Goal: Task Accomplishment & Management: Complete application form

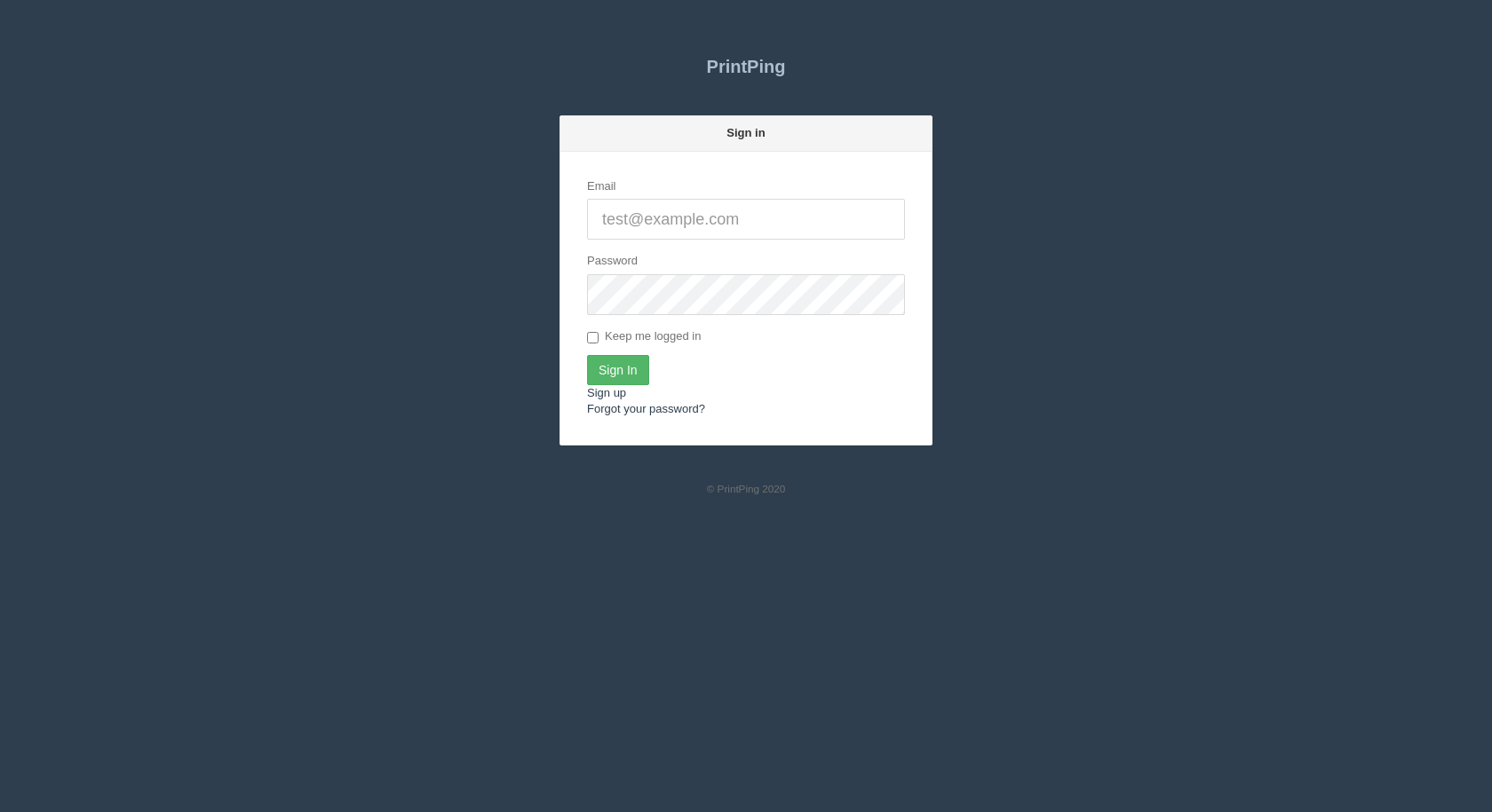
type input "[EMAIL_ADDRESS][DOMAIN_NAME]"
click at [637, 362] on input "Sign In" at bounding box center [617, 370] width 62 height 30
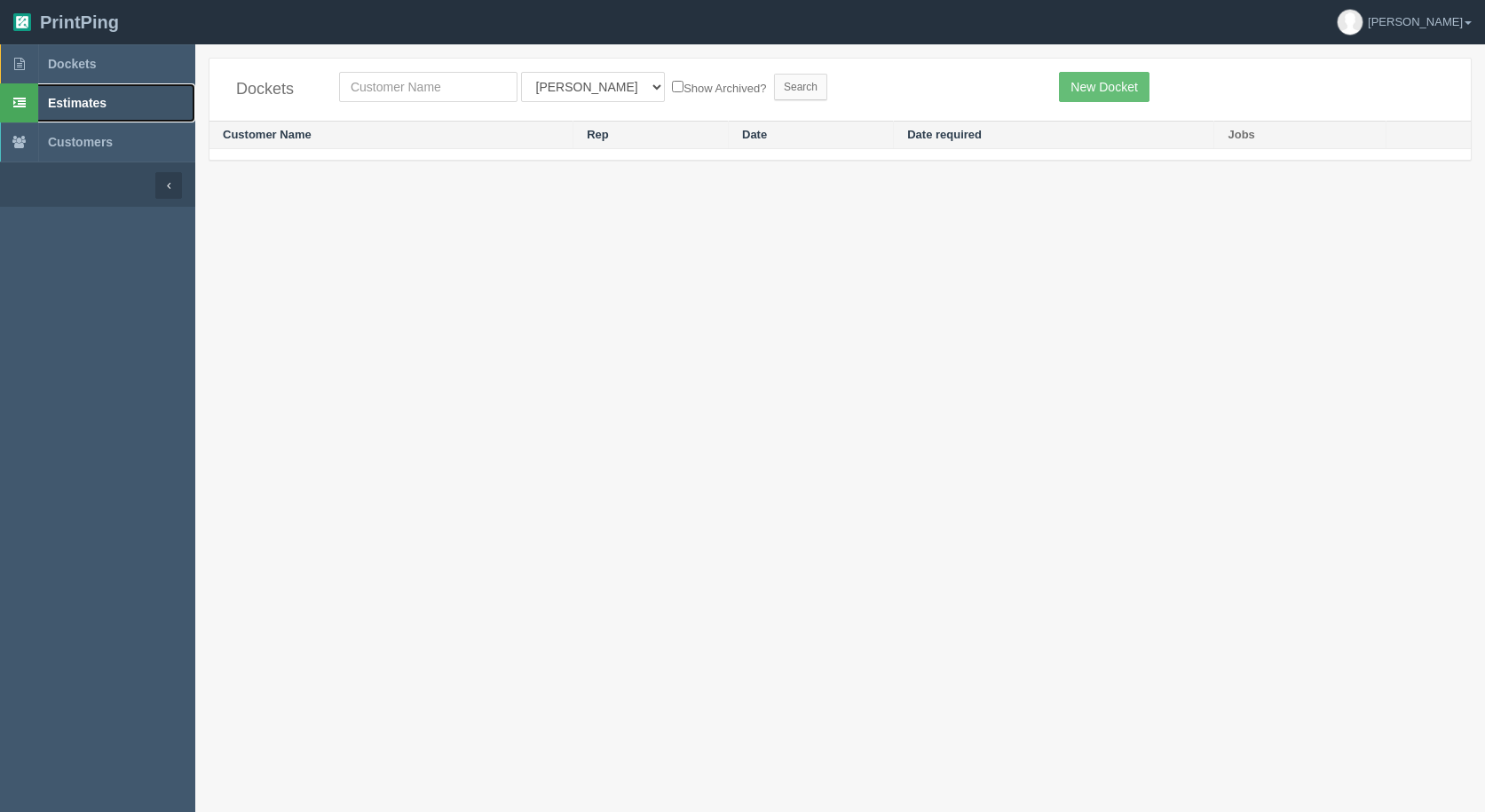
click at [74, 106] on span "Estimates" at bounding box center [77, 103] width 59 height 14
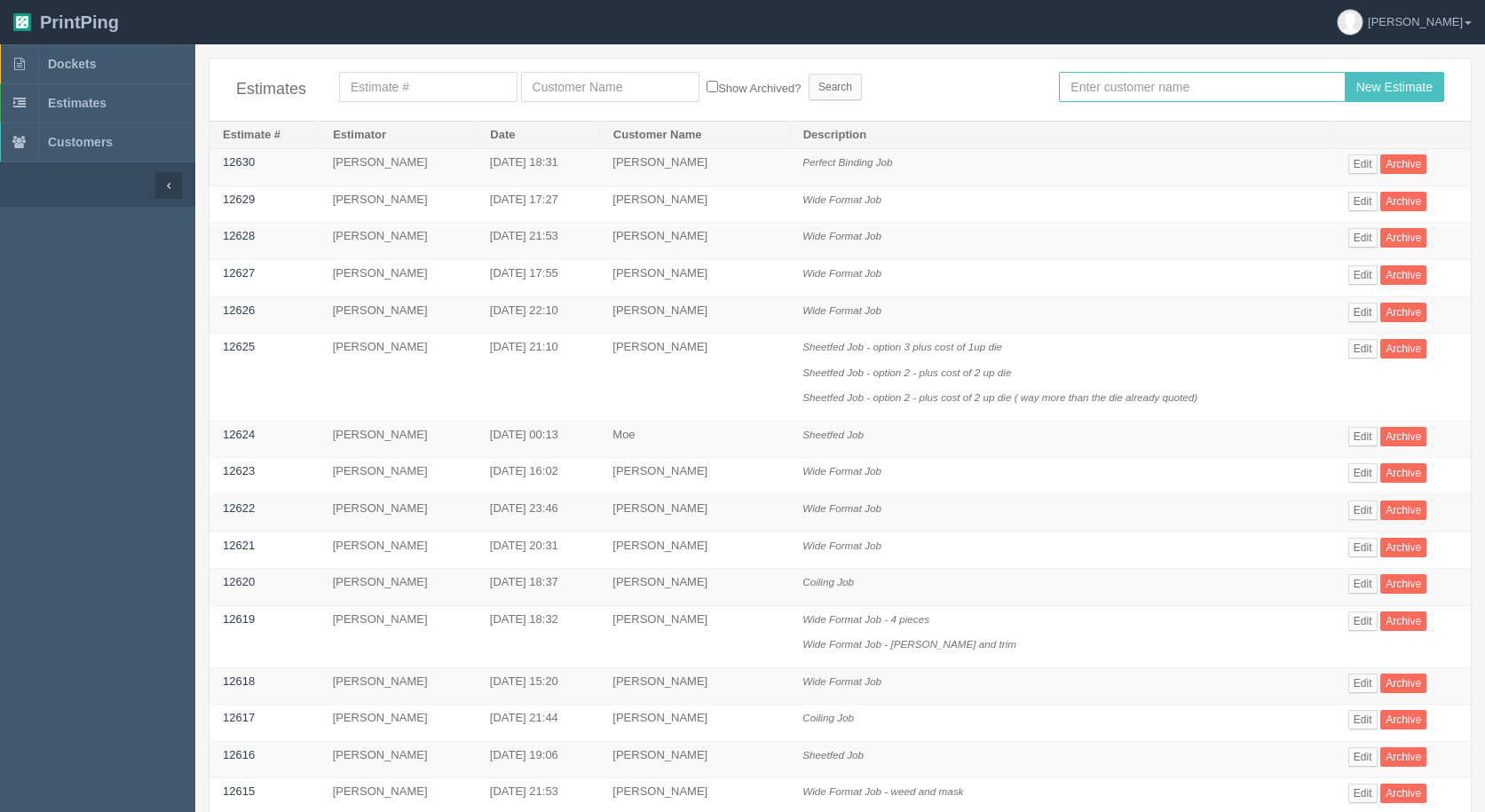
drag, startPoint x: 1159, startPoint y: 83, endPoint x: 1148, endPoint y: 83, distance: 11.0
click at [1157, 83] on input "text" at bounding box center [1202, 87] width 286 height 30
type input "[GEOGRAPHIC_DATA]"
click at [1345, 72] on input "New Estimate" at bounding box center [1395, 87] width 99 height 30
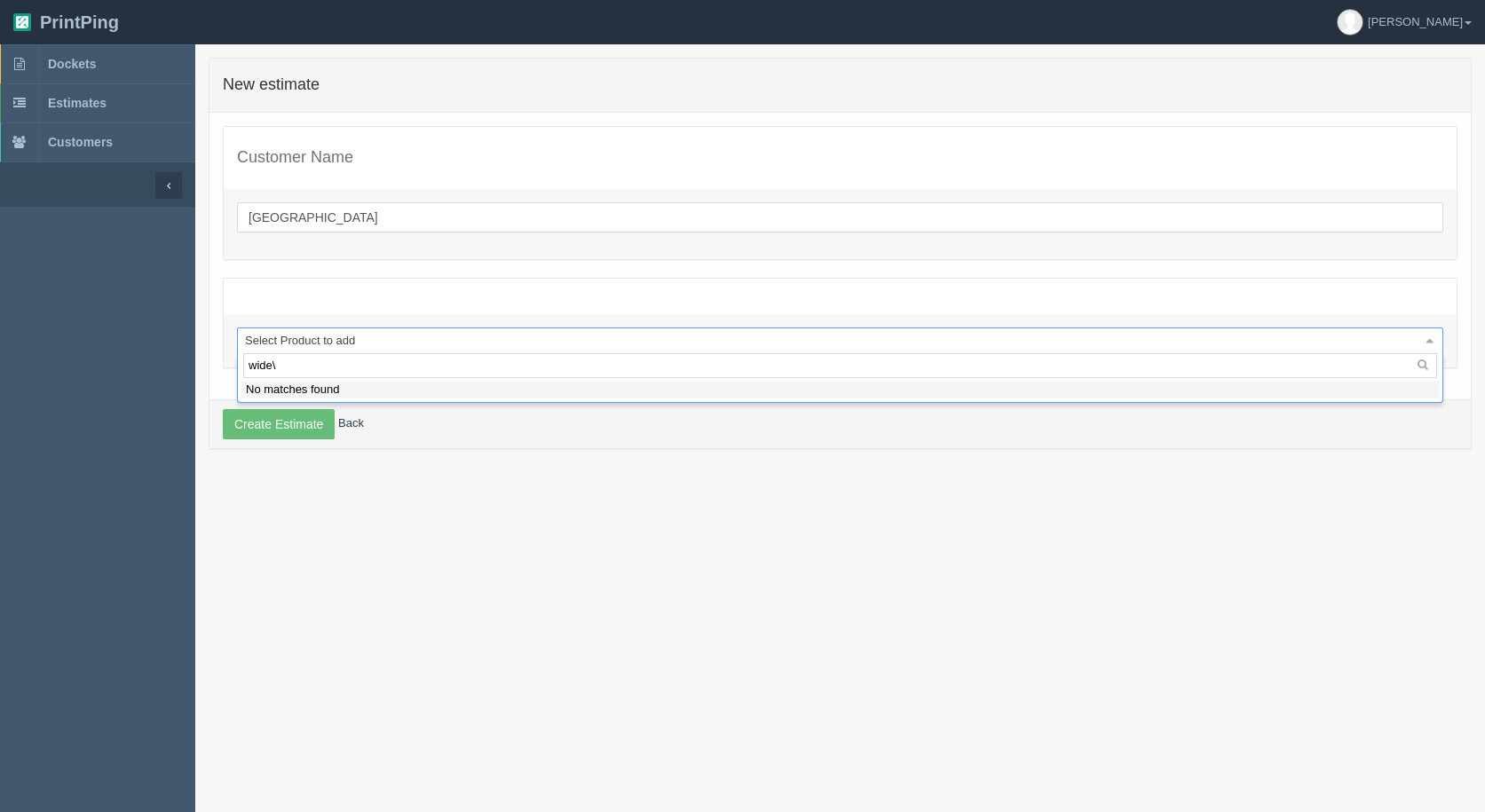
type input "wide"
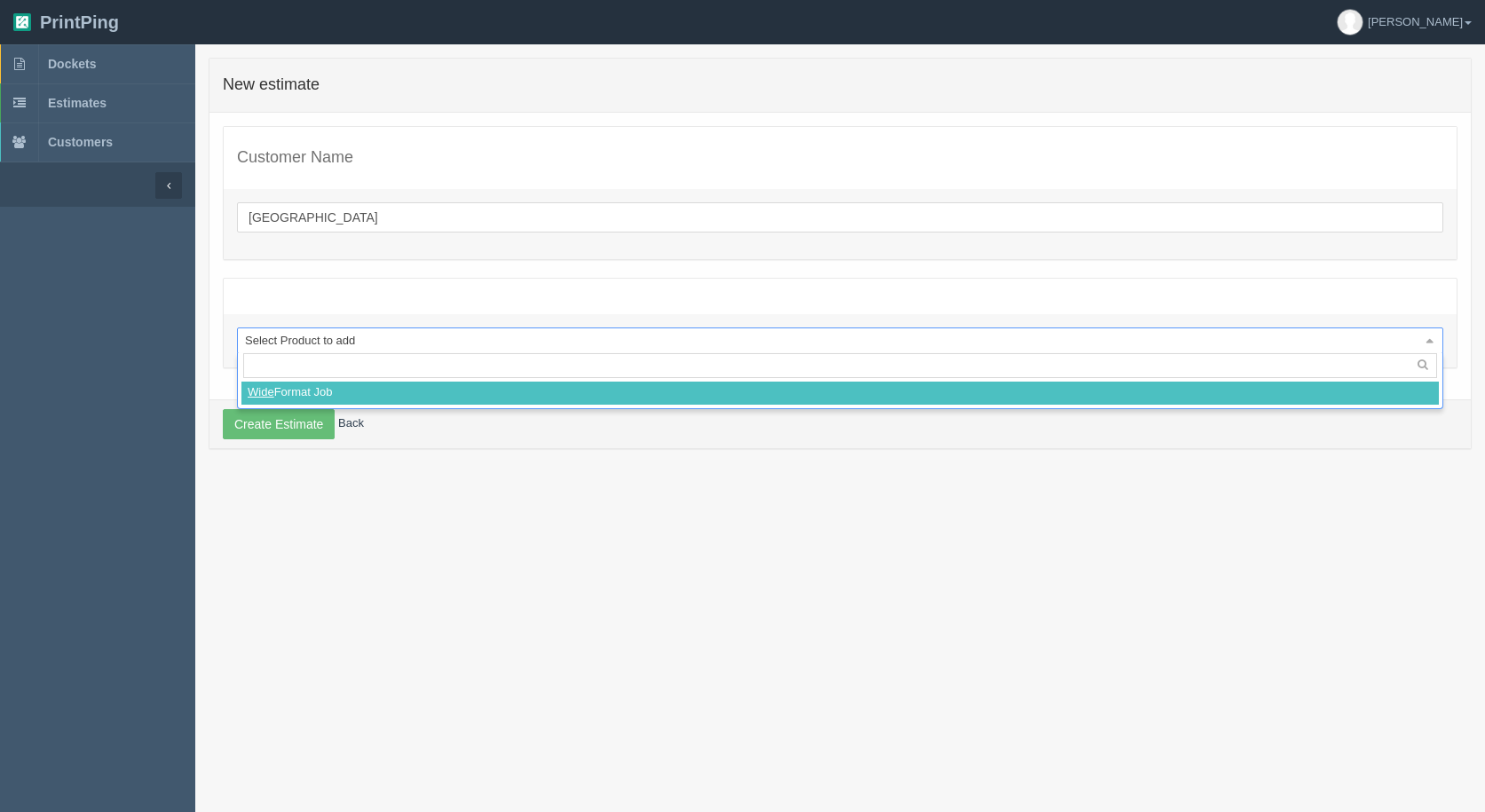
select select
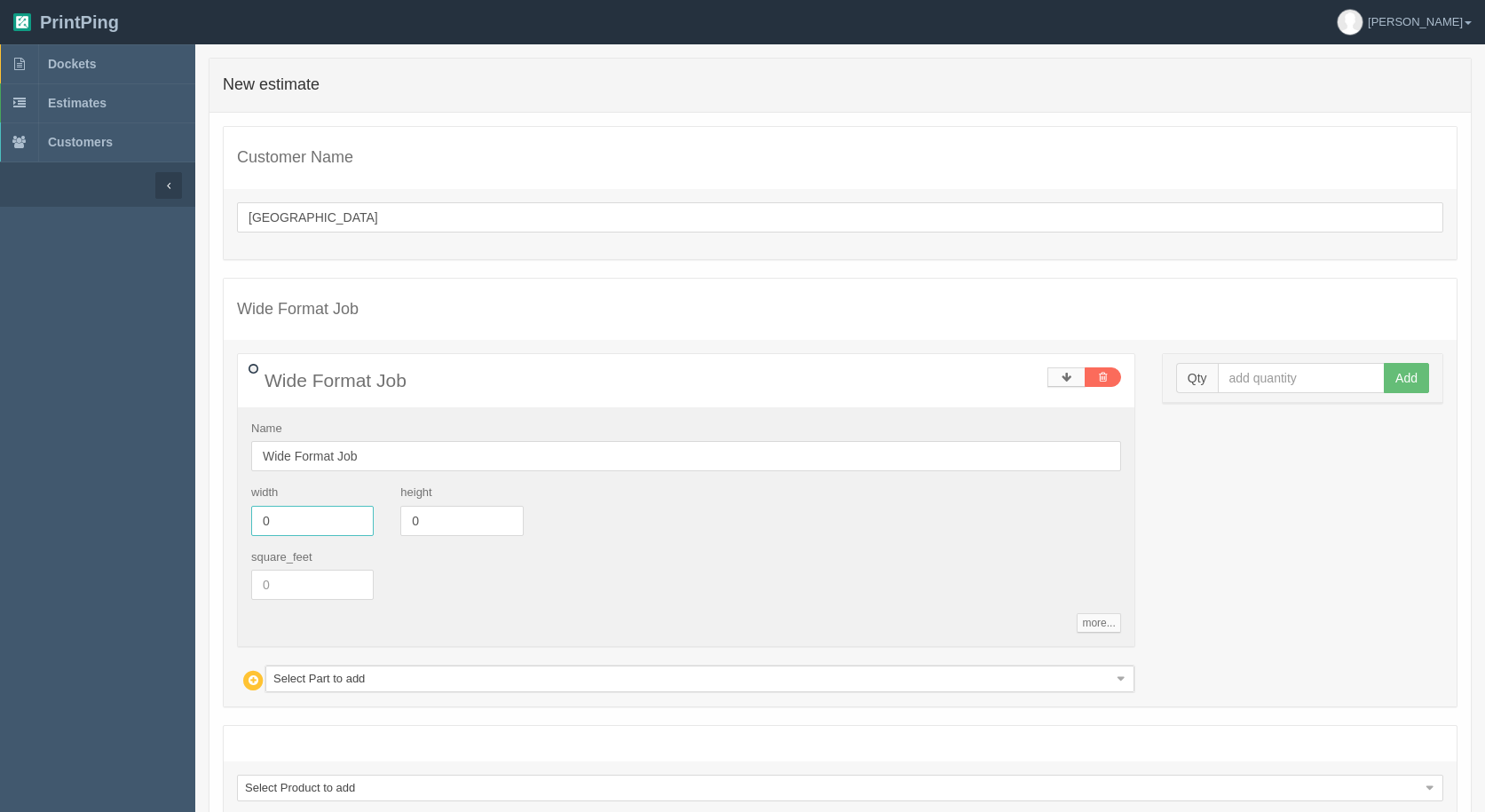
drag, startPoint x: 251, startPoint y: 521, endPoint x: 0, endPoint y: 415, distance: 272.5
click at [14, 469] on section "Dockets Estimates Customers" at bounding box center [742, 485] width 1485 height 883
type input "96"
type input "48"
click at [1287, 383] on input "text" at bounding box center [1302, 377] width 168 height 30
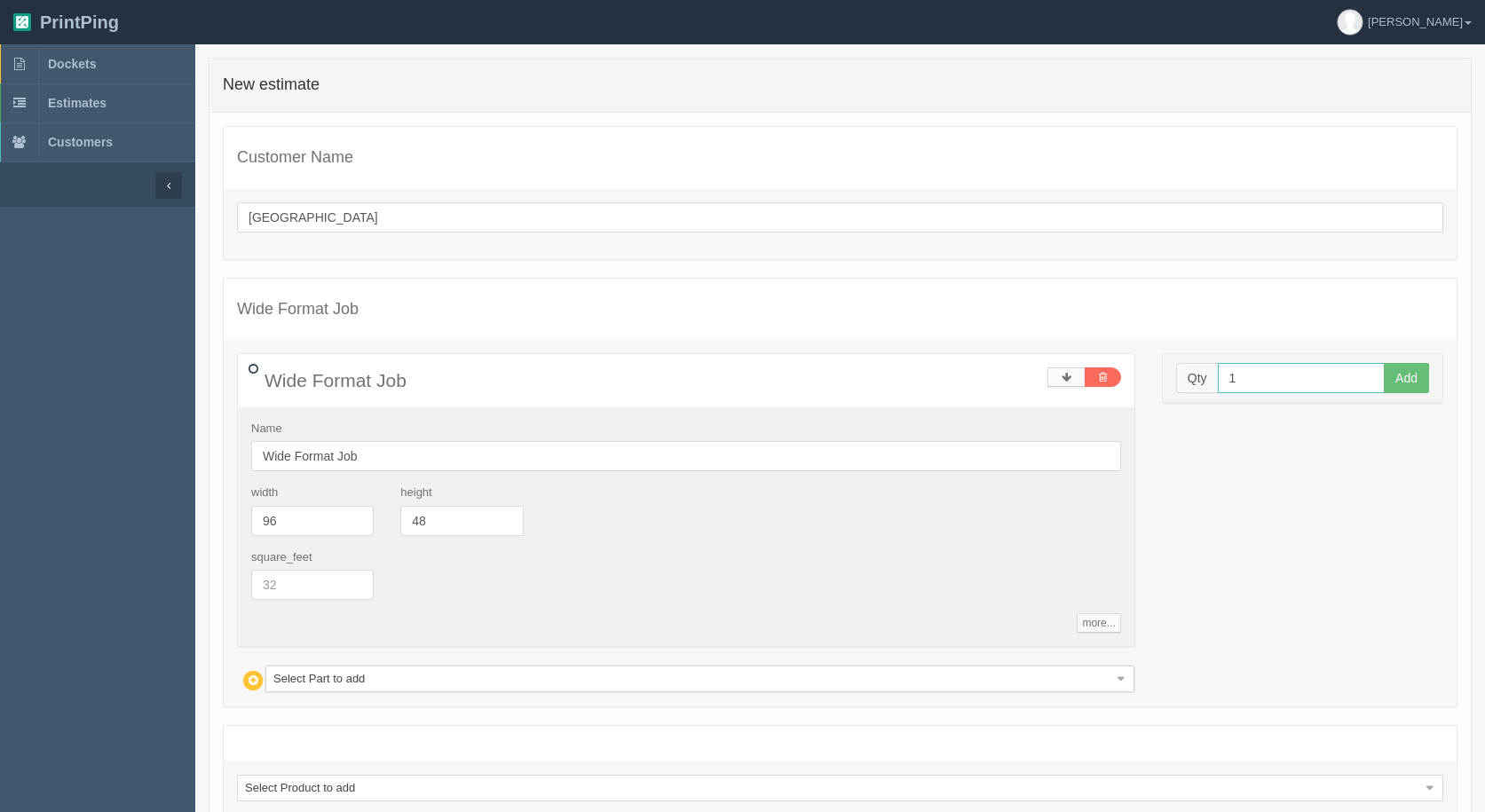
type input "1"
click at [1384, 363] on button "Add" at bounding box center [1407, 377] width 45 height 30
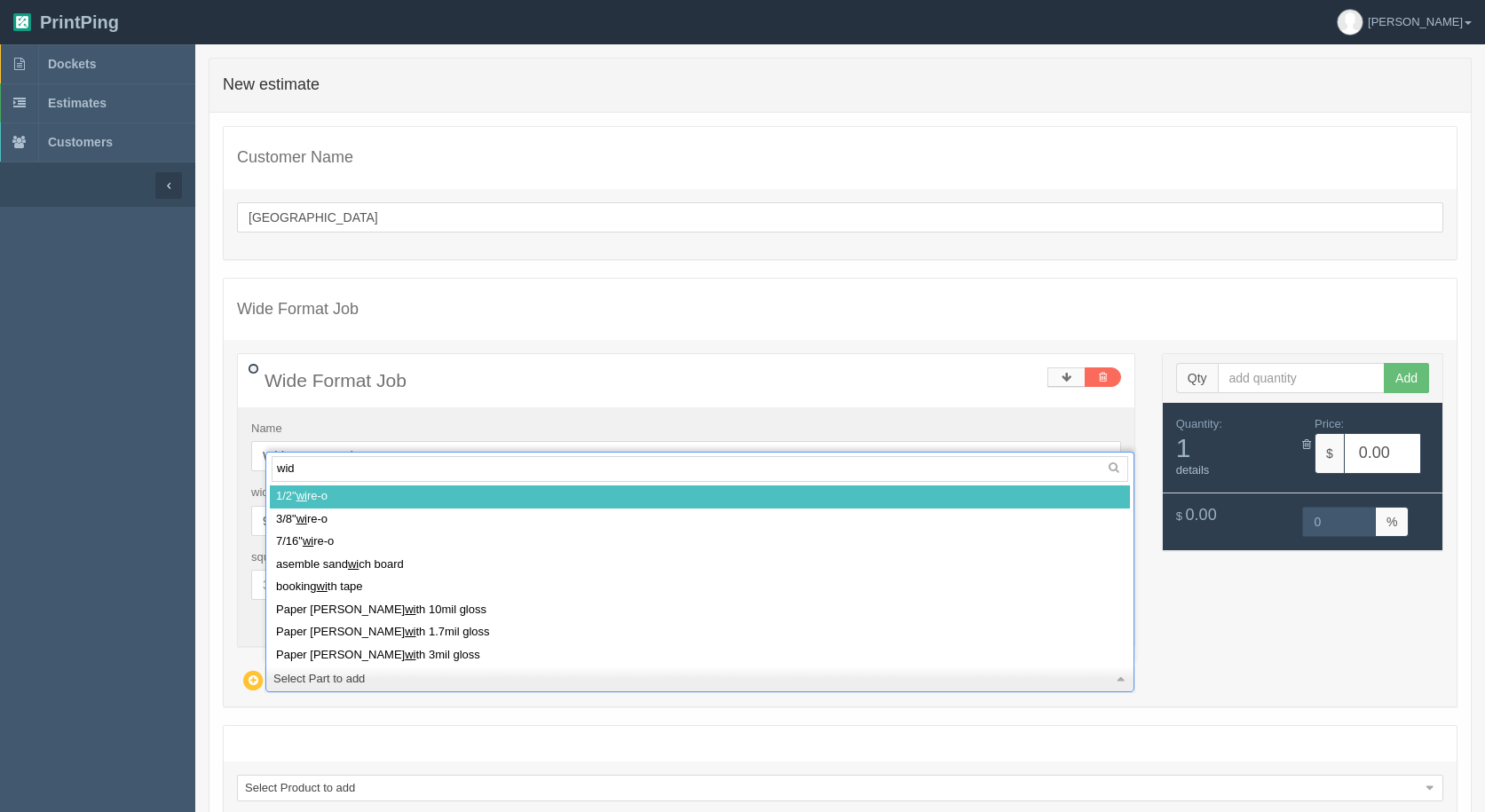
type input "wide"
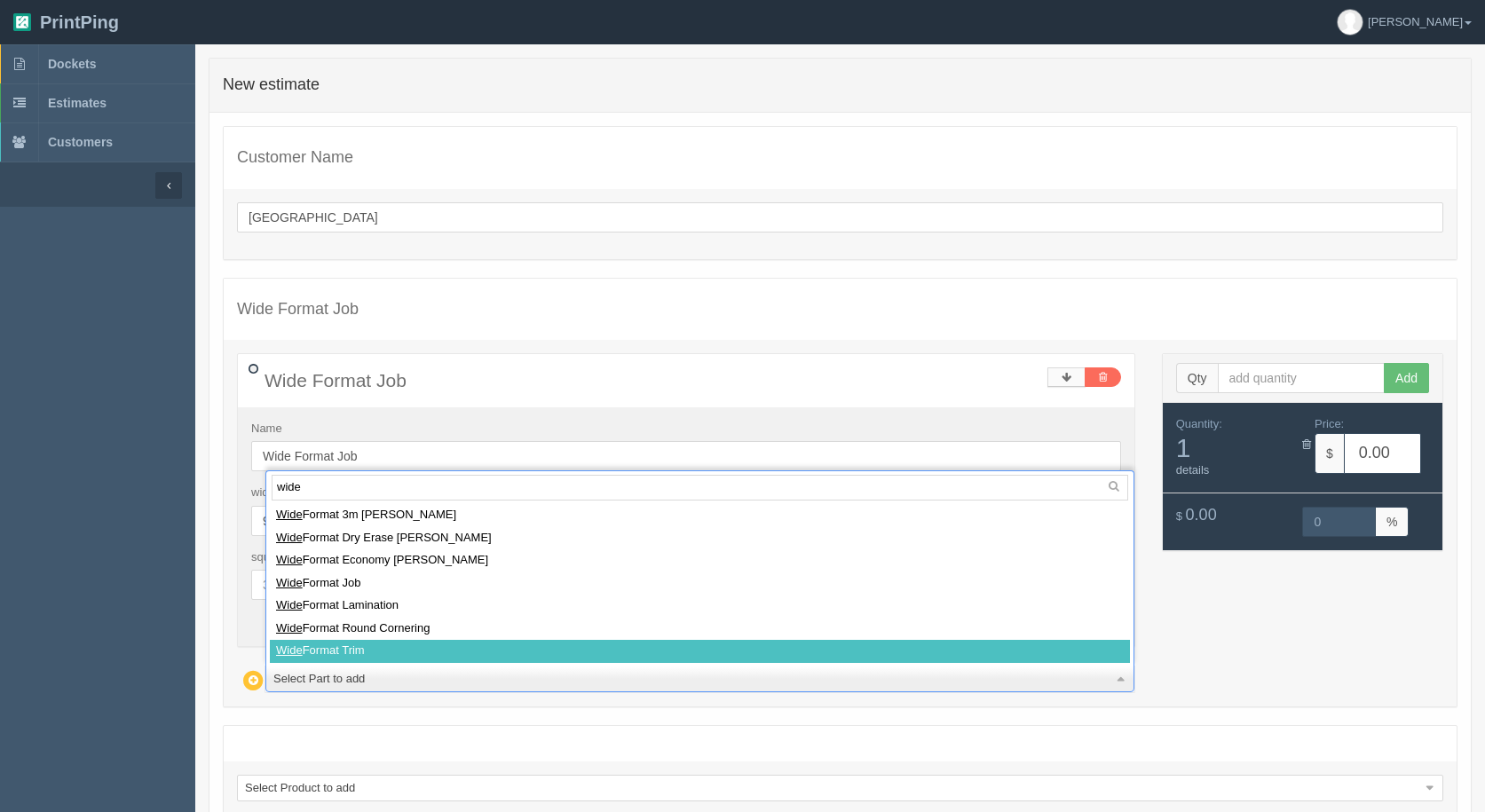
select select
type input "15.95"
type input "15.00"
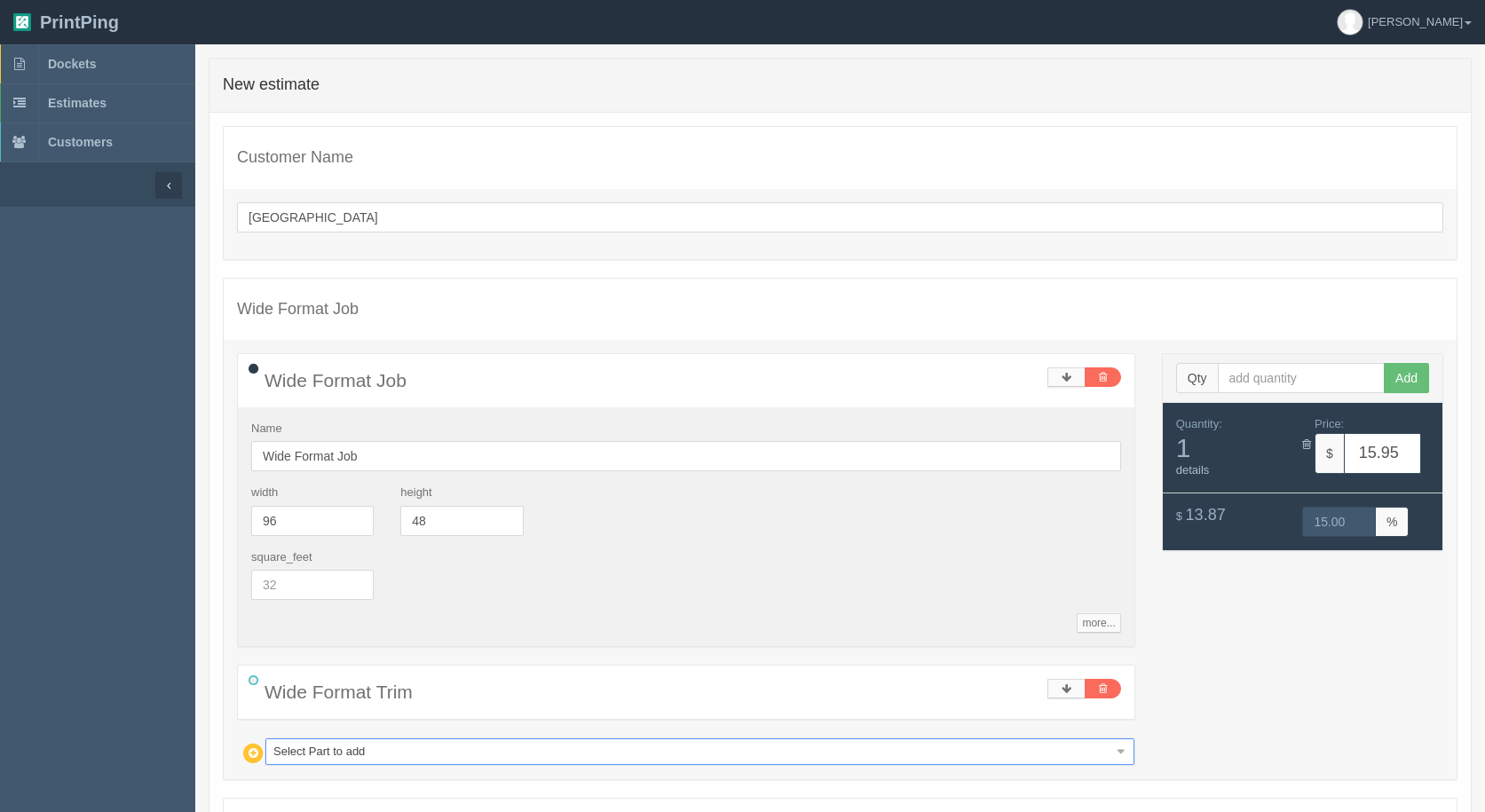
type input "g"
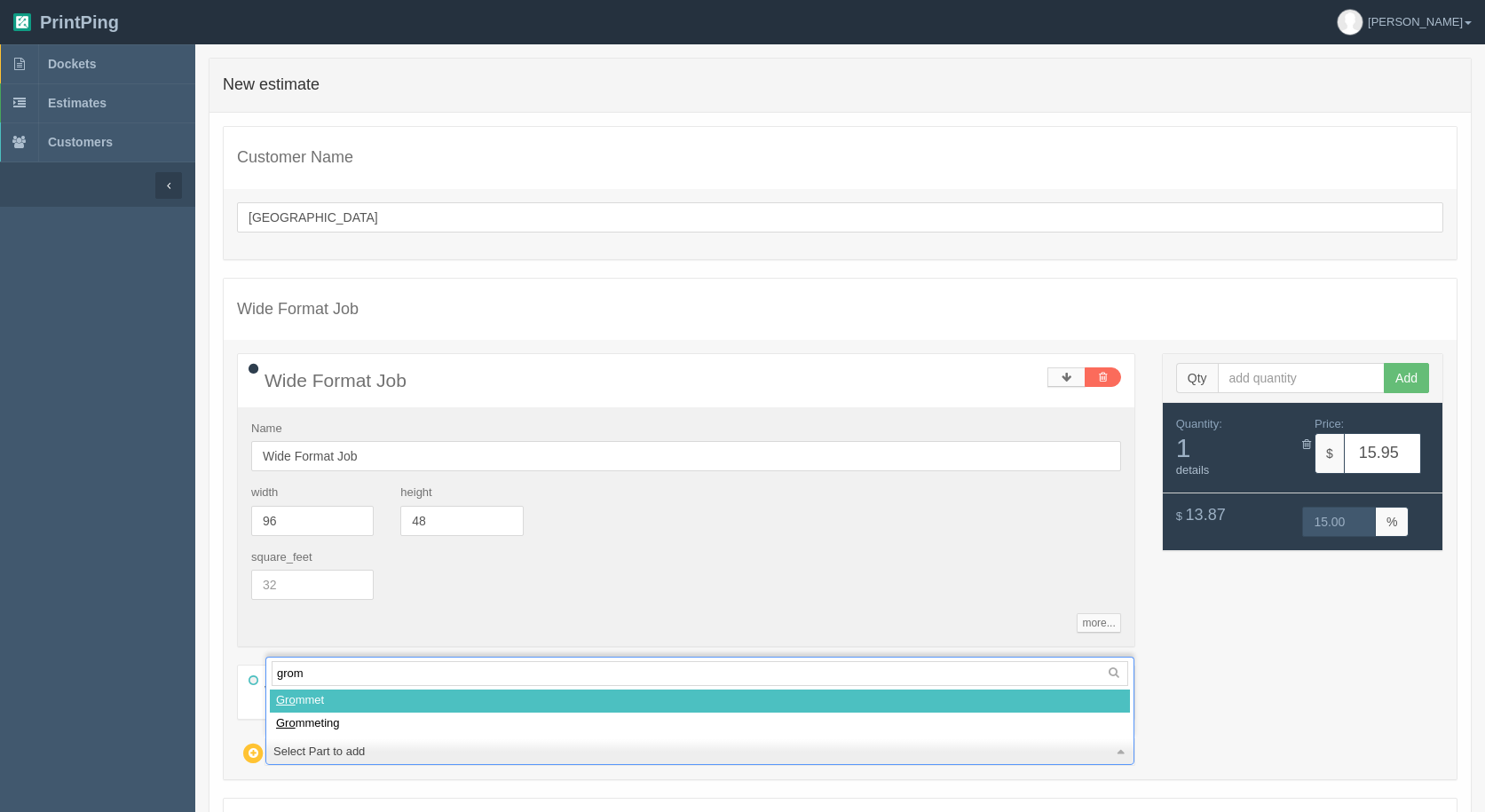
type input "gromm"
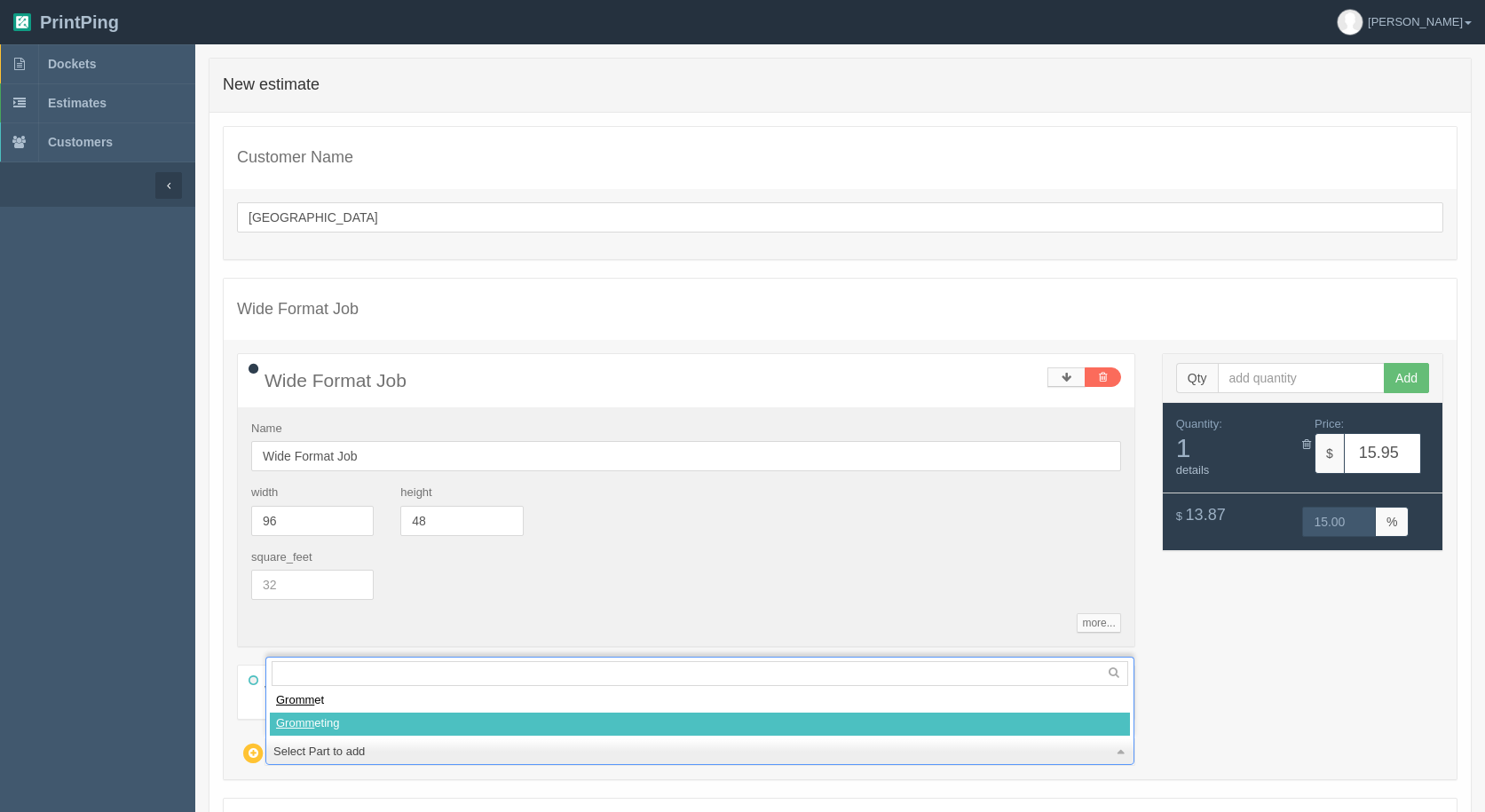
select select
type input "28.96"
type input "14.97"
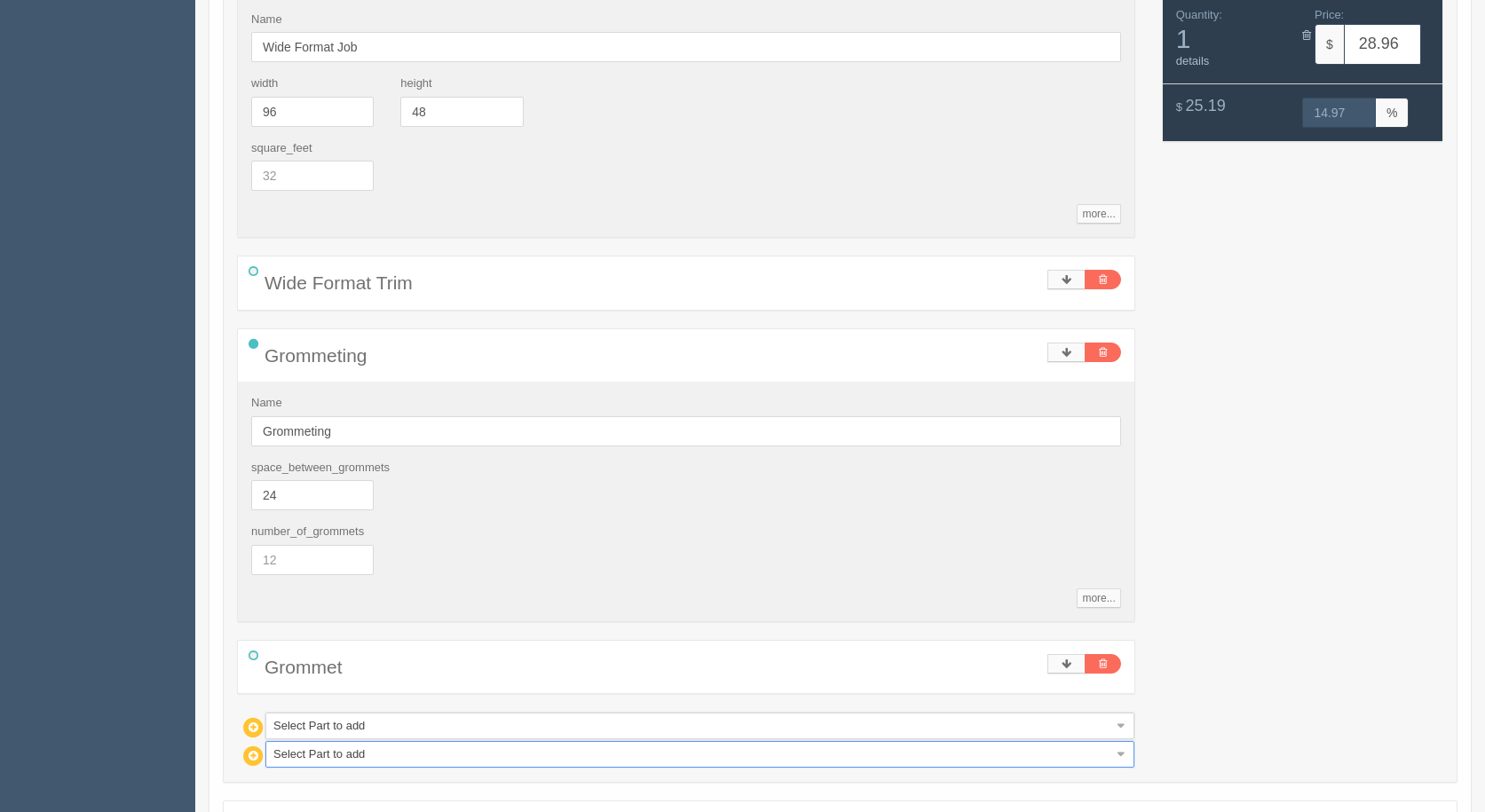
scroll to position [600, 0]
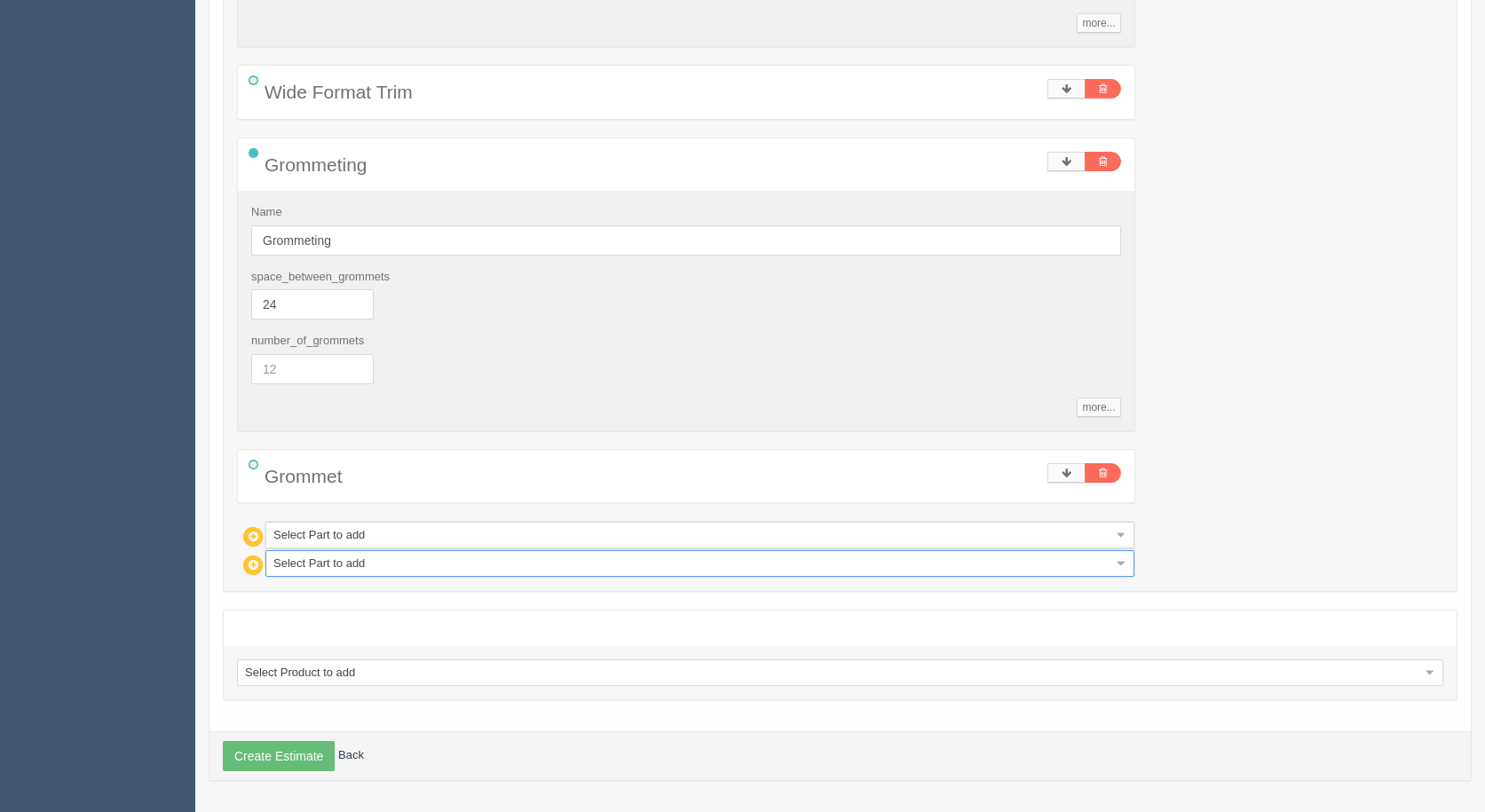
drag, startPoint x: 306, startPoint y: 552, endPoint x: 306, endPoint y: 564, distance: 12.0
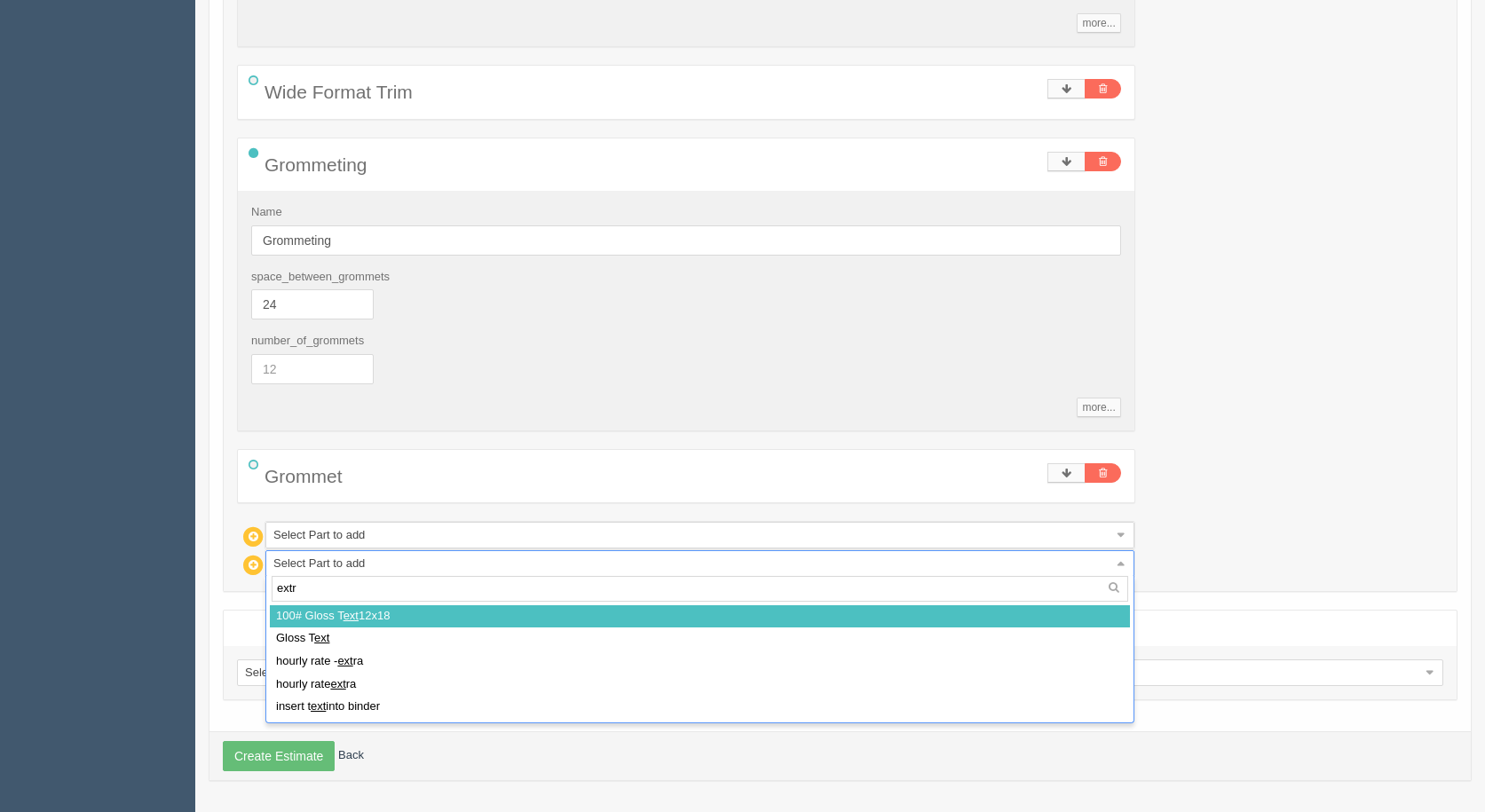
type input "extra"
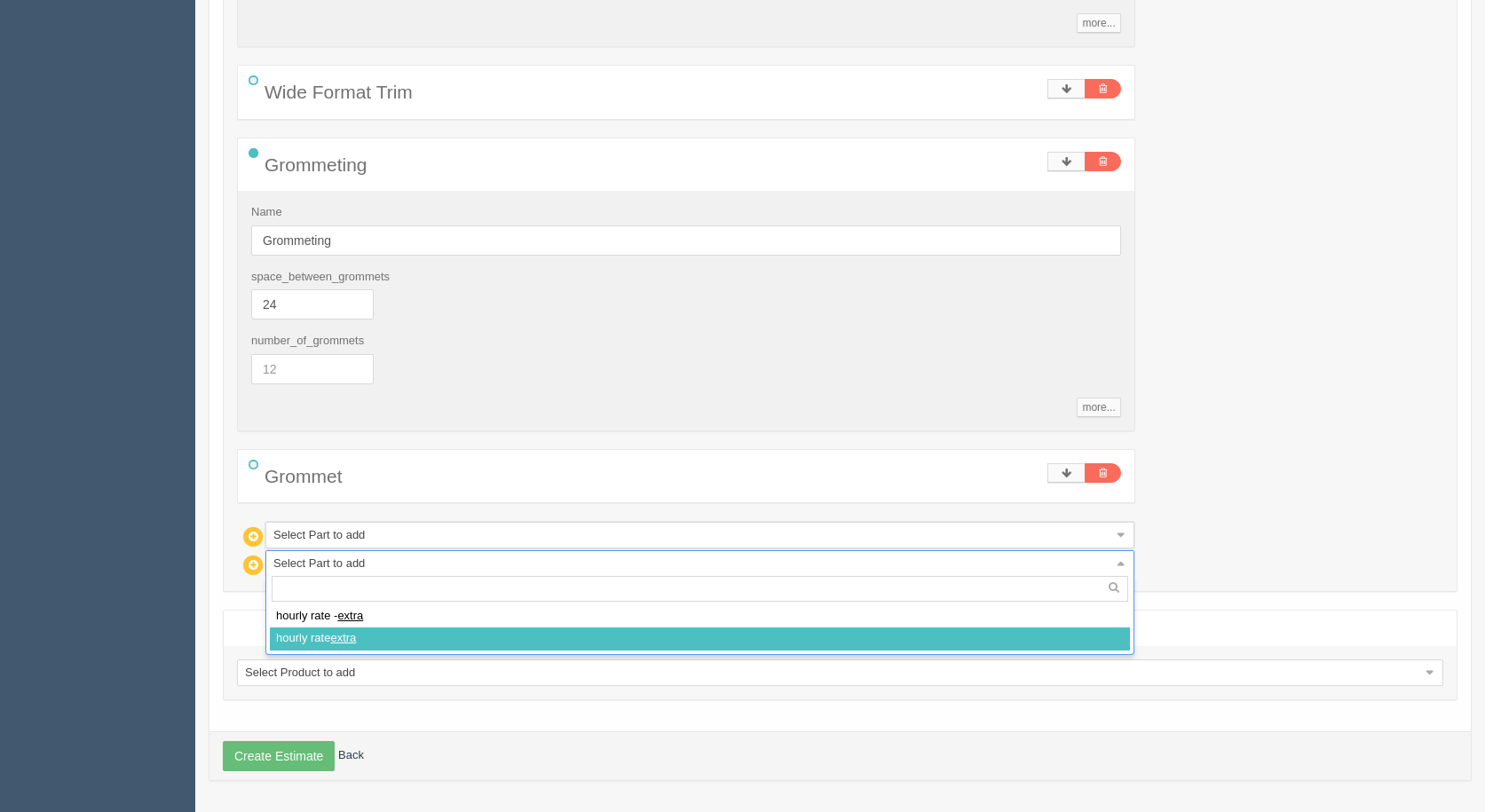
select select
type input "88.76"
type input "14.99"
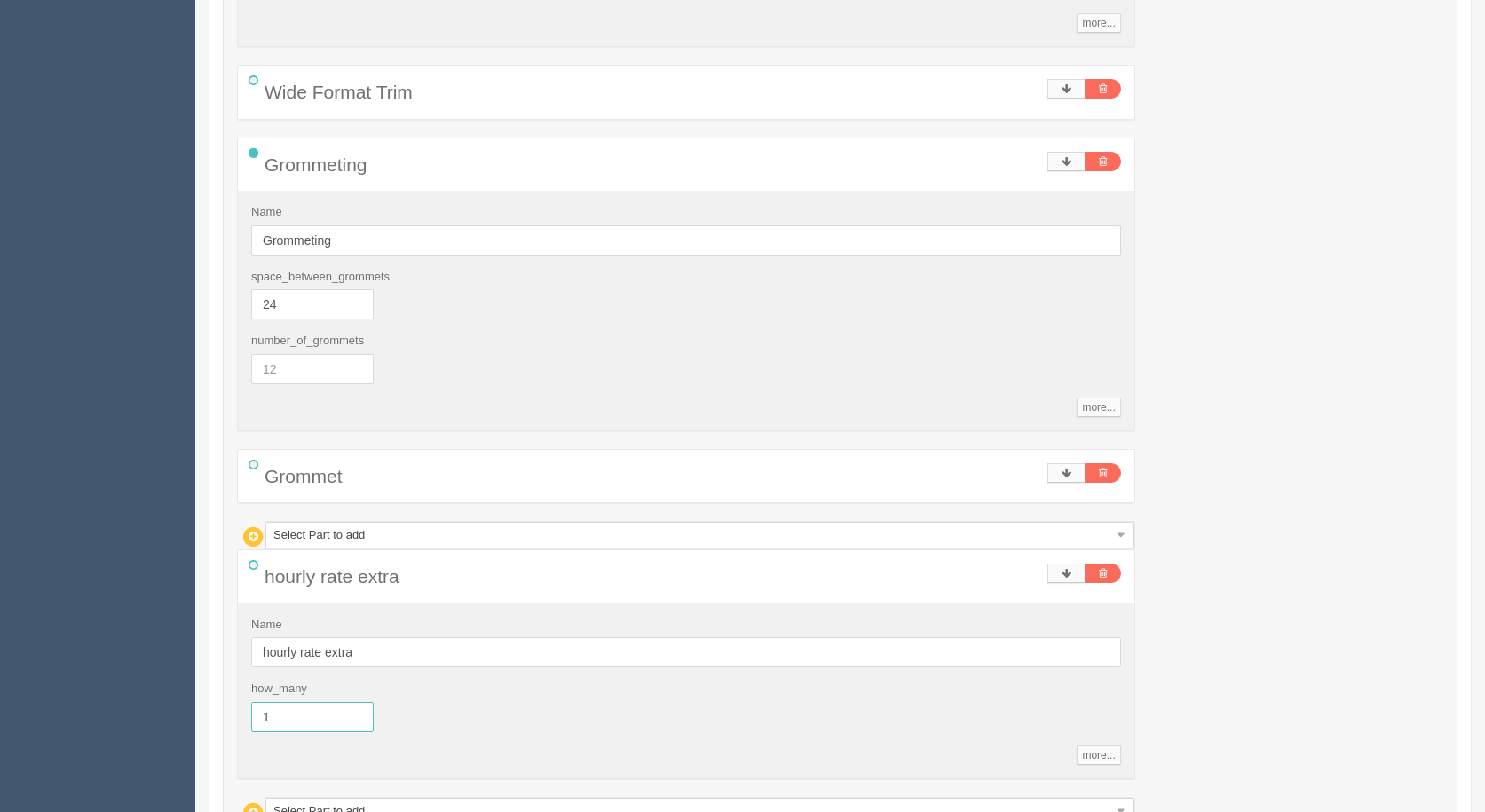
drag, startPoint x: 300, startPoint y: 722, endPoint x: 0, endPoint y: 515, distance: 364.5
click at [0, 561] on section "Dockets Estimates Customers" at bounding box center [742, 252] width 1485 height 1616
type input ".33"
type input "48.70"
type input "14.99"
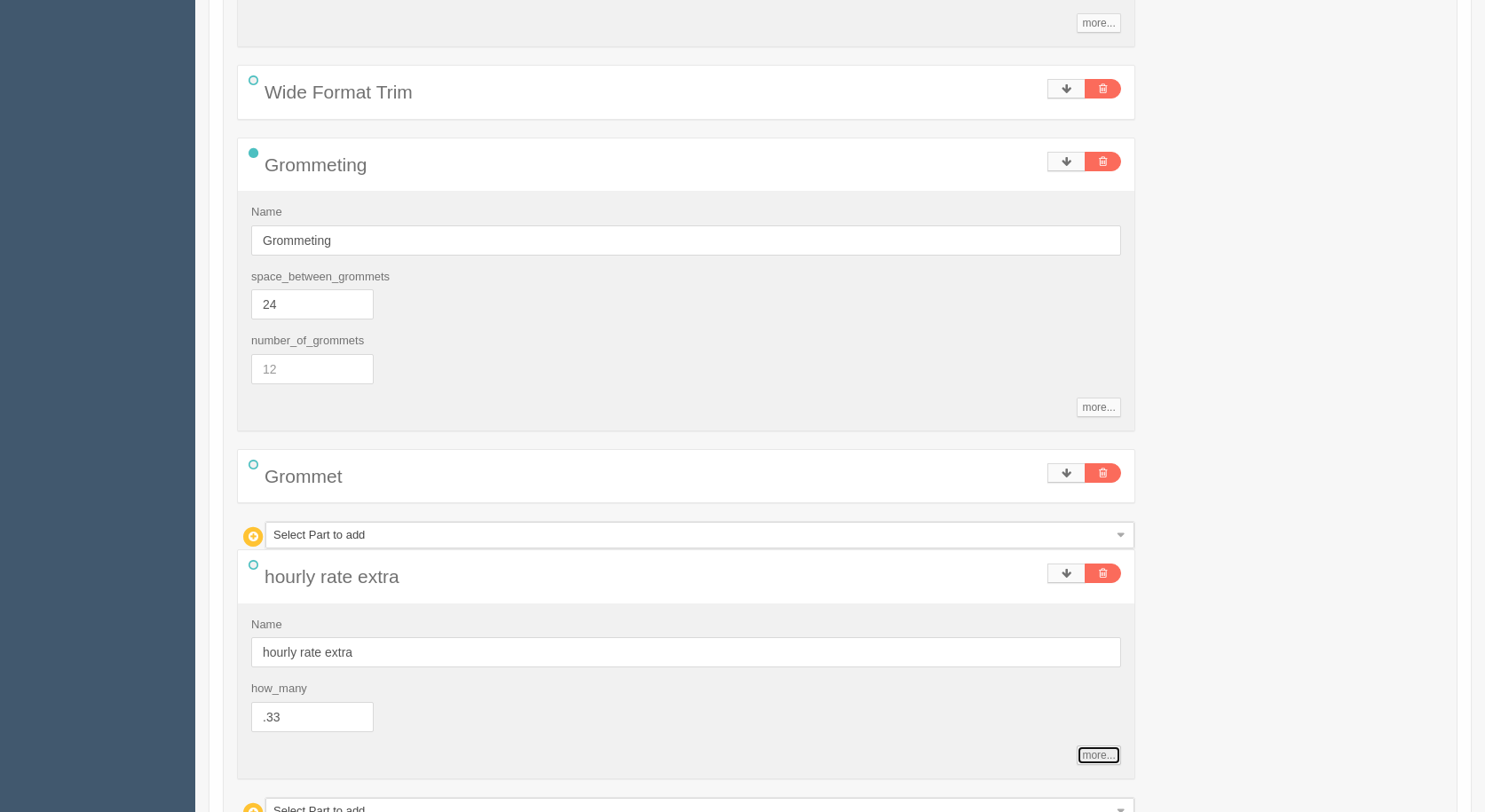
type input "14.99"
type input "48.69774666666666"
type input "48.70"
type input "0.33"
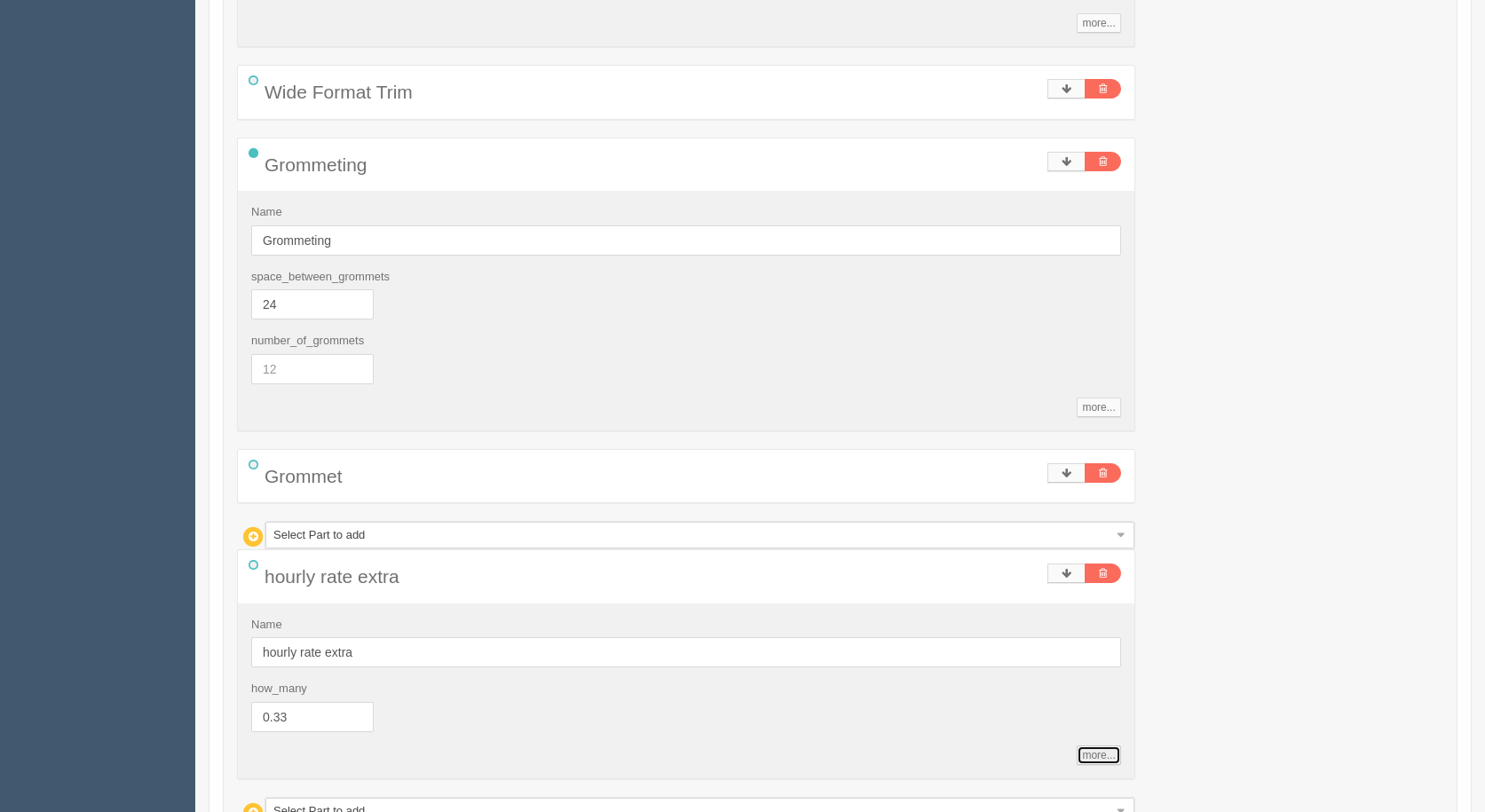
scroll to position [156, 0]
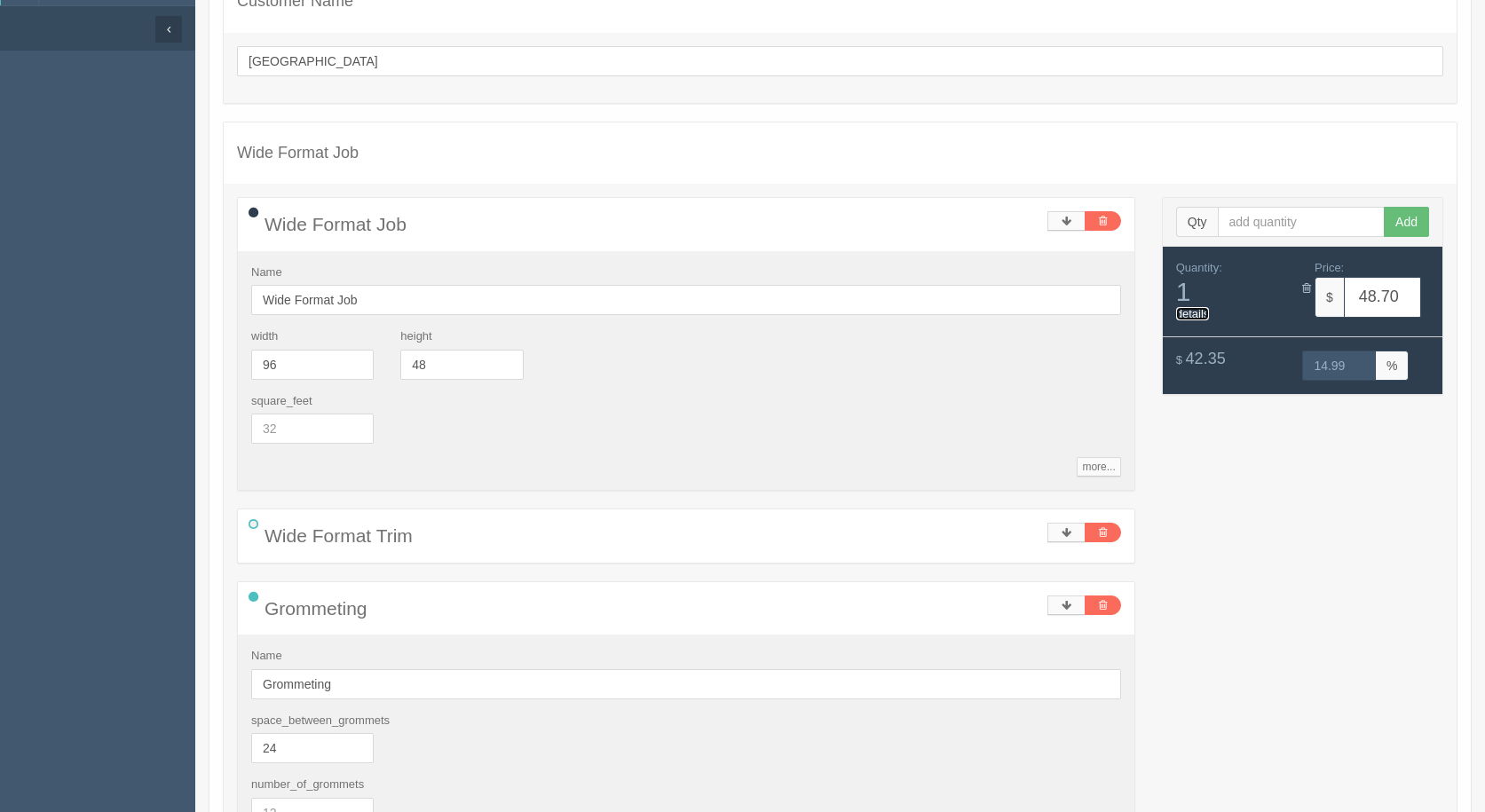
click at [1198, 310] on link "details" at bounding box center [1193, 313] width 33 height 14
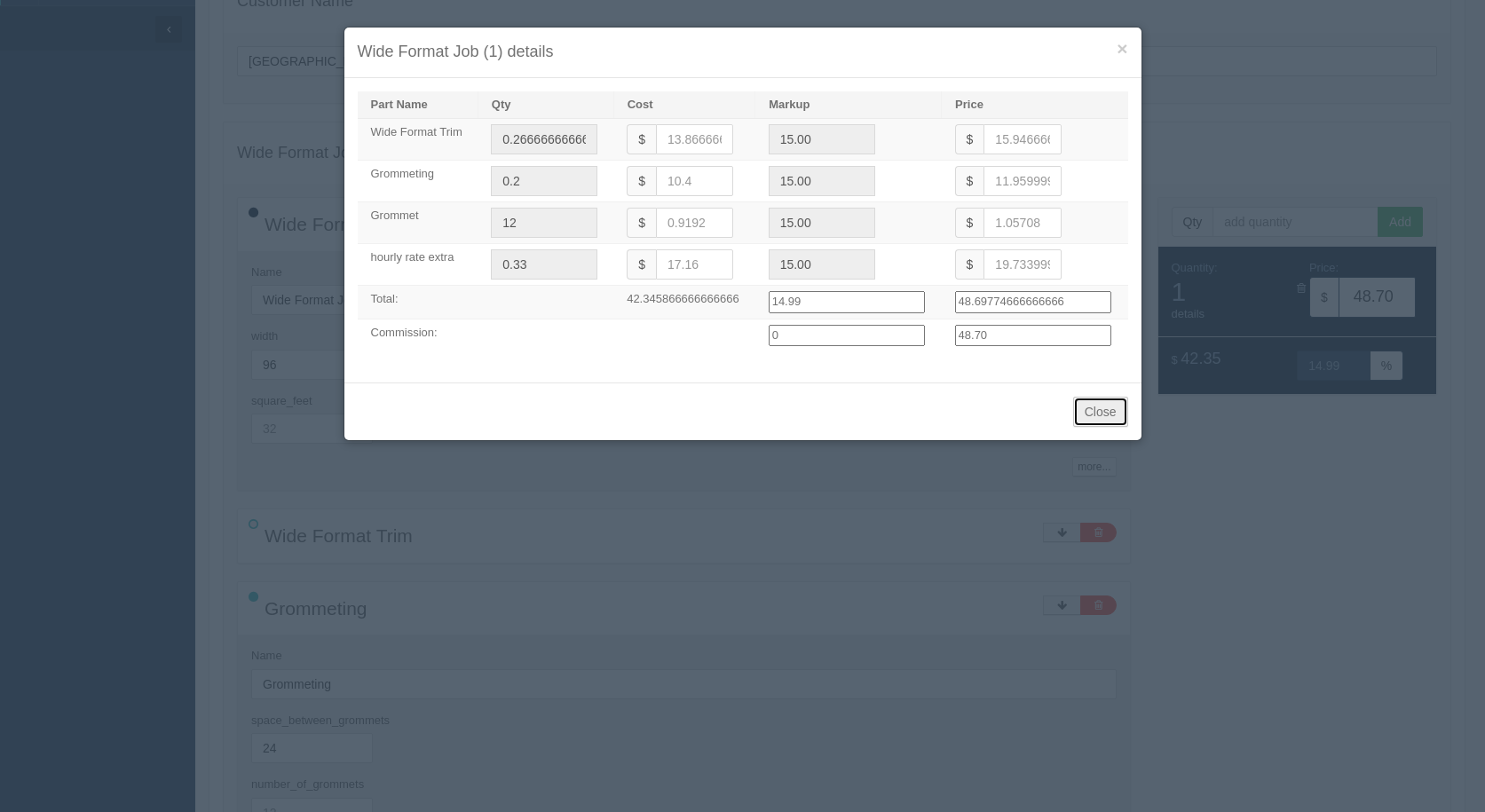
click at [1110, 415] on button "Close" at bounding box center [1101, 411] width 55 height 30
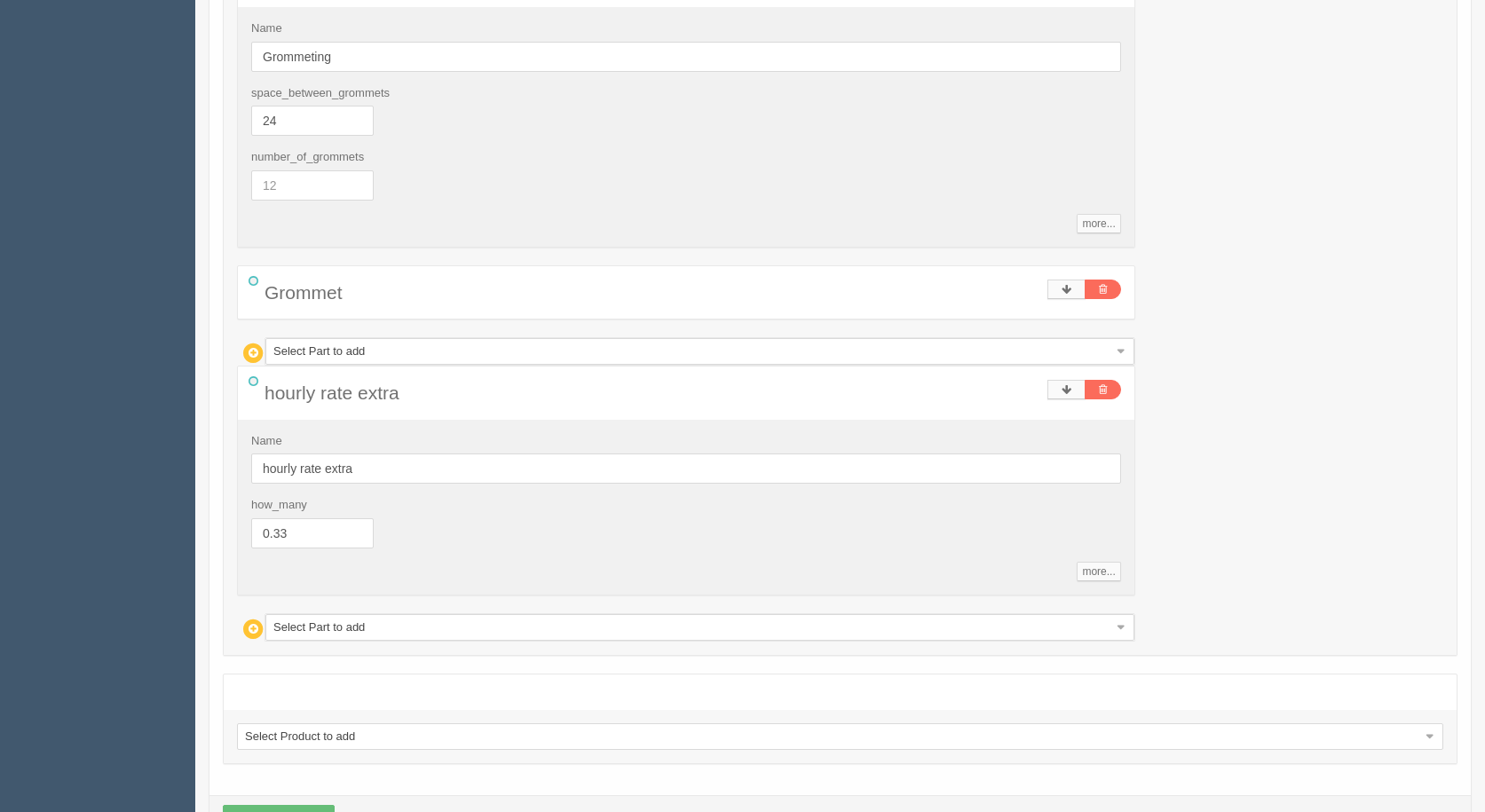
scroll to position [848, 0]
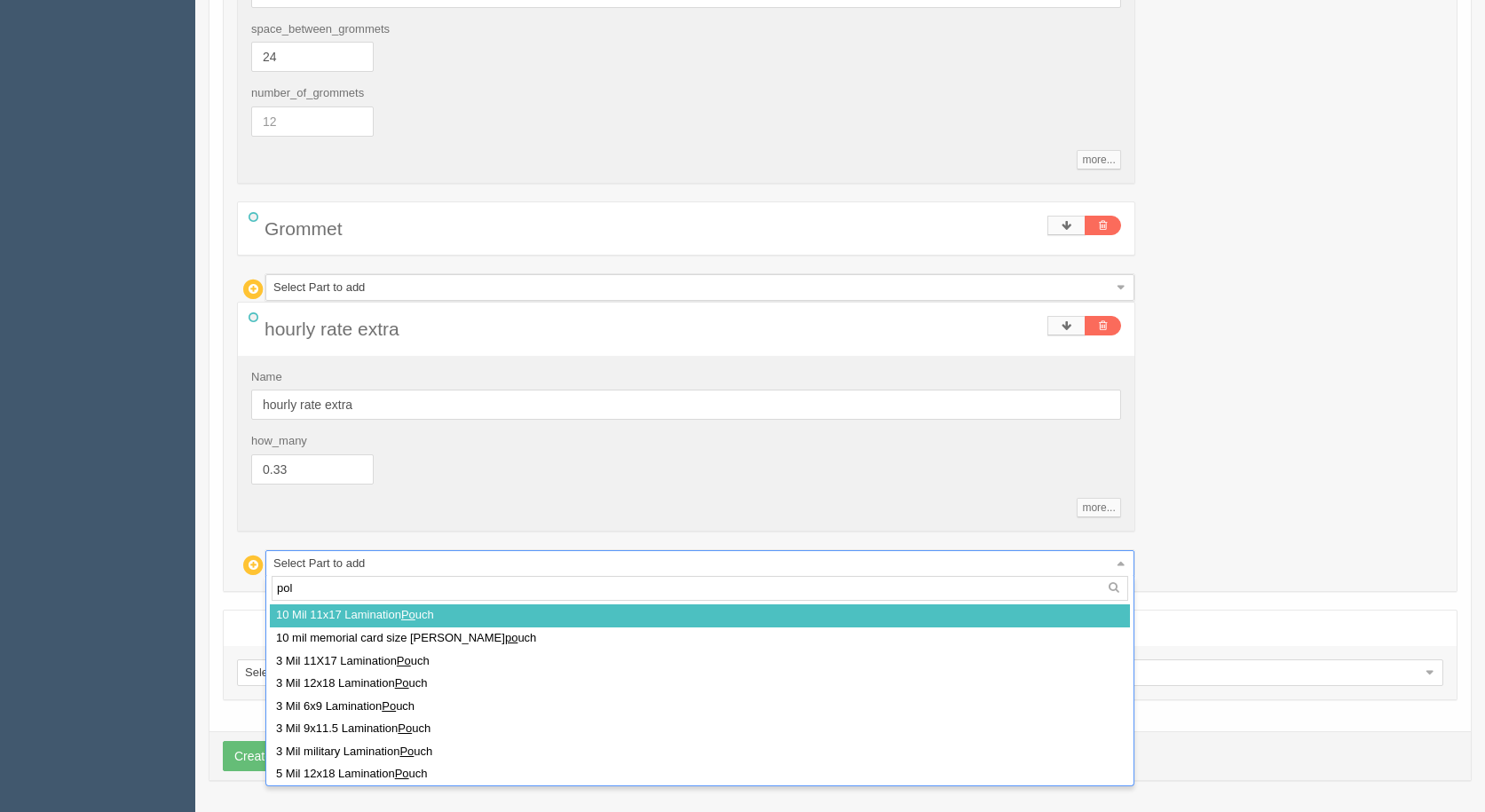
type input "poly"
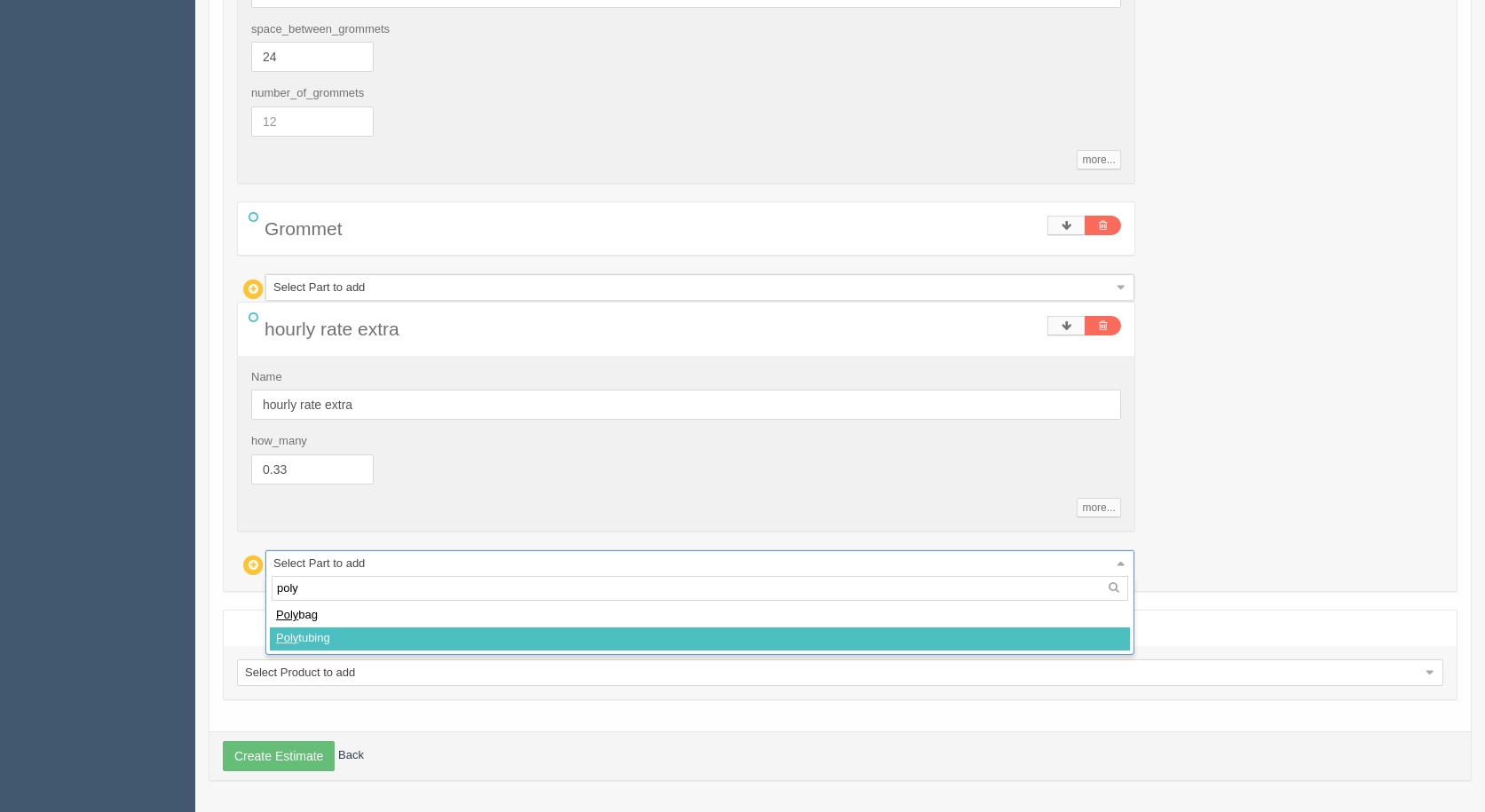
select select
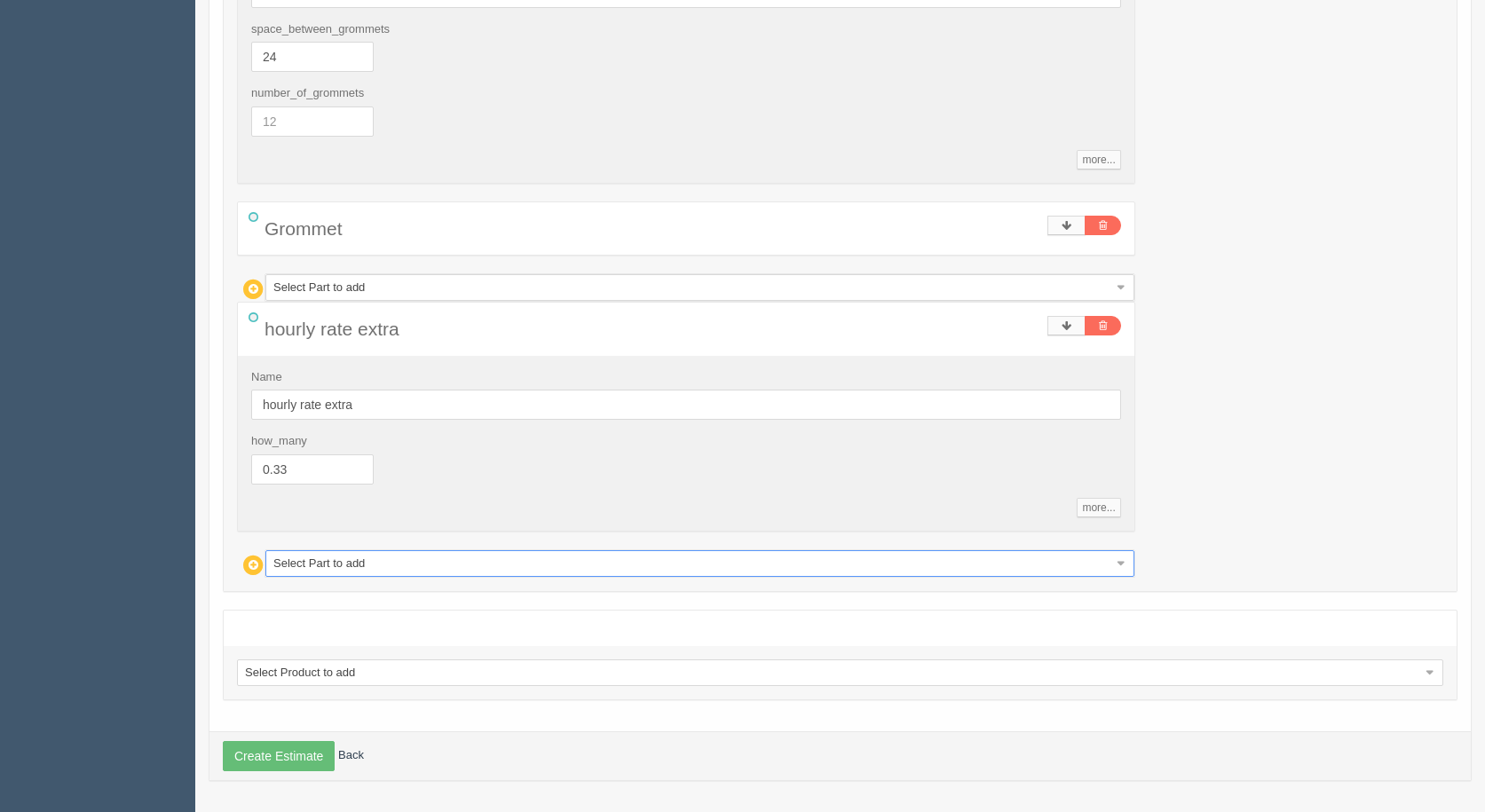
type input "50.23"
type input "15.00"
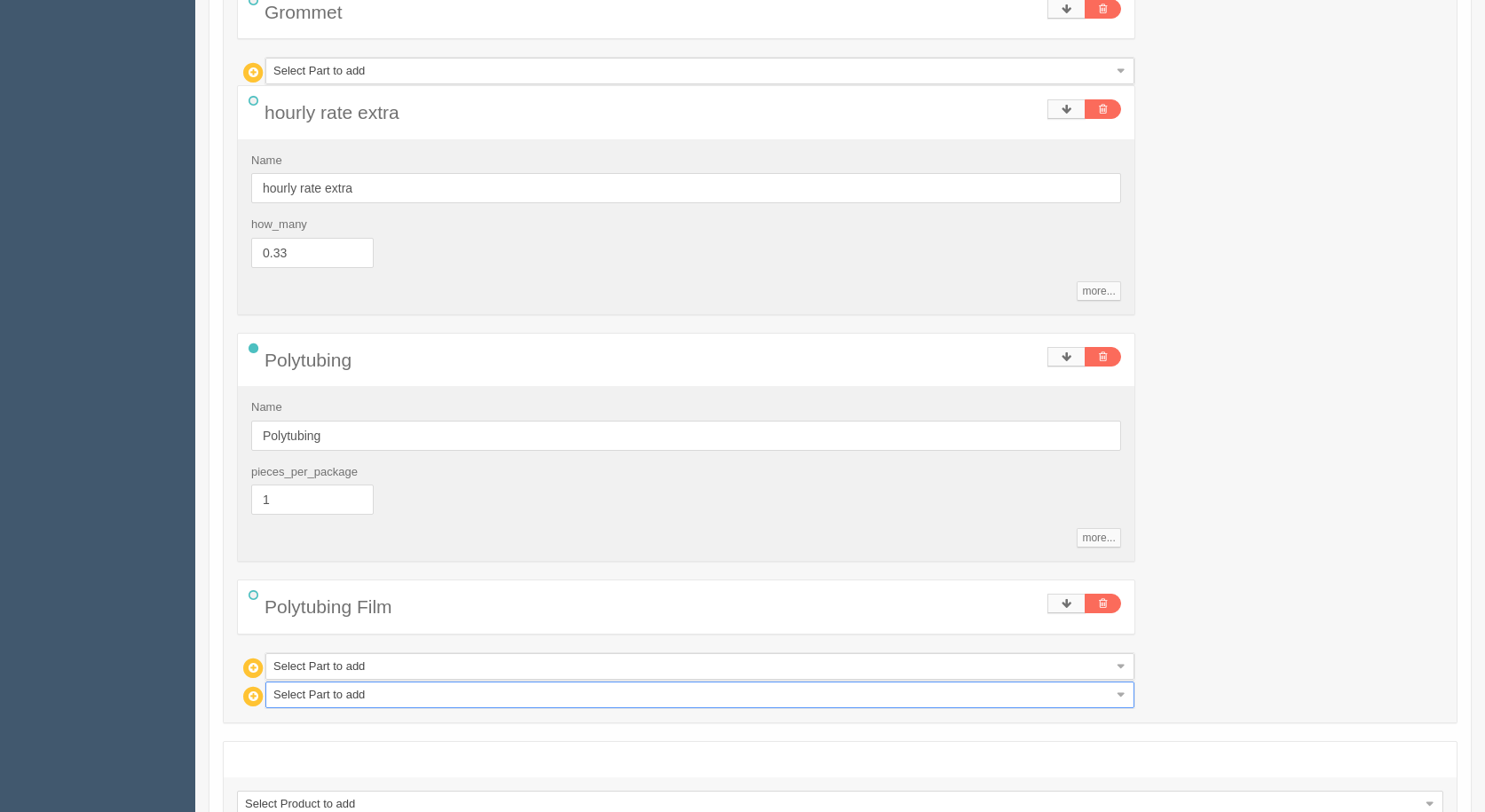
scroll to position [1195, 0]
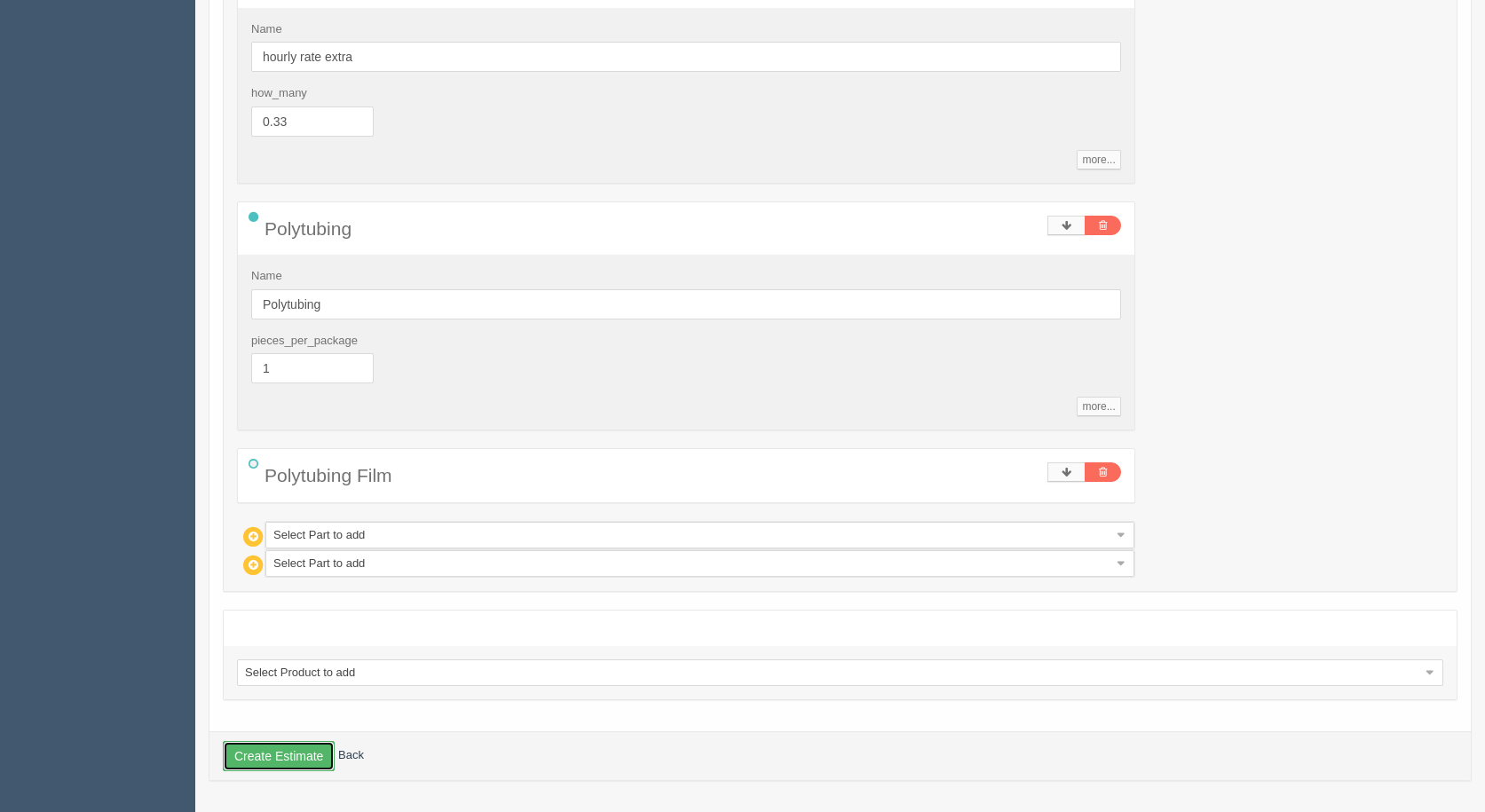
click at [296, 754] on button "Create Estimate" at bounding box center [279, 756] width 112 height 30
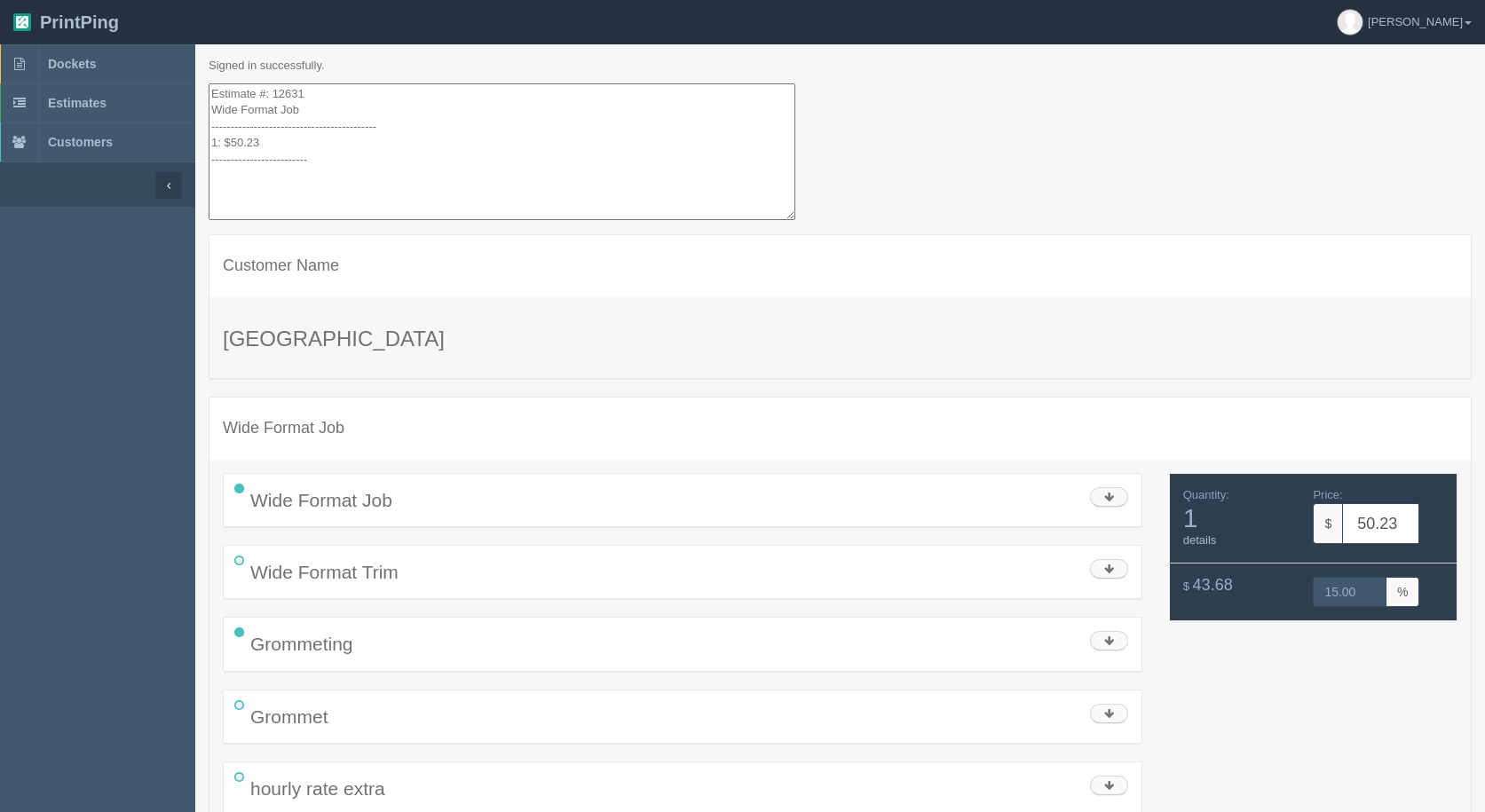
drag, startPoint x: 168, startPoint y: 86, endPoint x: 112, endPoint y: -45, distance: 142.5
click at [112, 0] on html "PrintPing [PERSON_NAME] Administration Edit account ( [EMAIL_ADDRESS][DOMAIN_NA…" at bounding box center [742, 520] width 1485 height 1040
drag, startPoint x: 323, startPoint y: 174, endPoint x: 28, endPoint y: -78, distance: 388.0
click at [28, 0] on html "PrintPing [PERSON_NAME] Administration Edit account ( [EMAIL_ADDRESS][DOMAIN_NA…" at bounding box center [742, 520] width 1485 height 1040
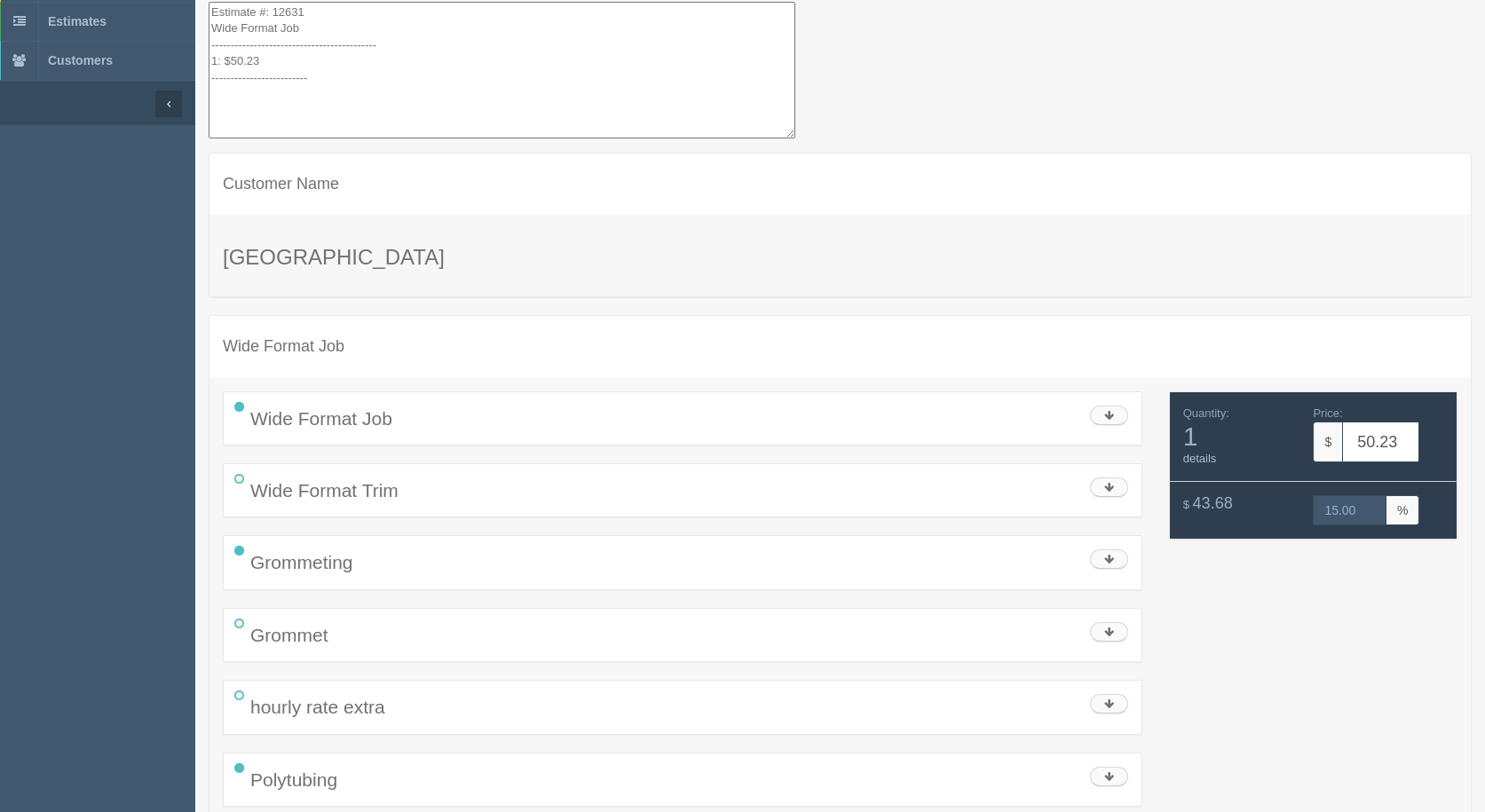
scroll to position [228, 0]
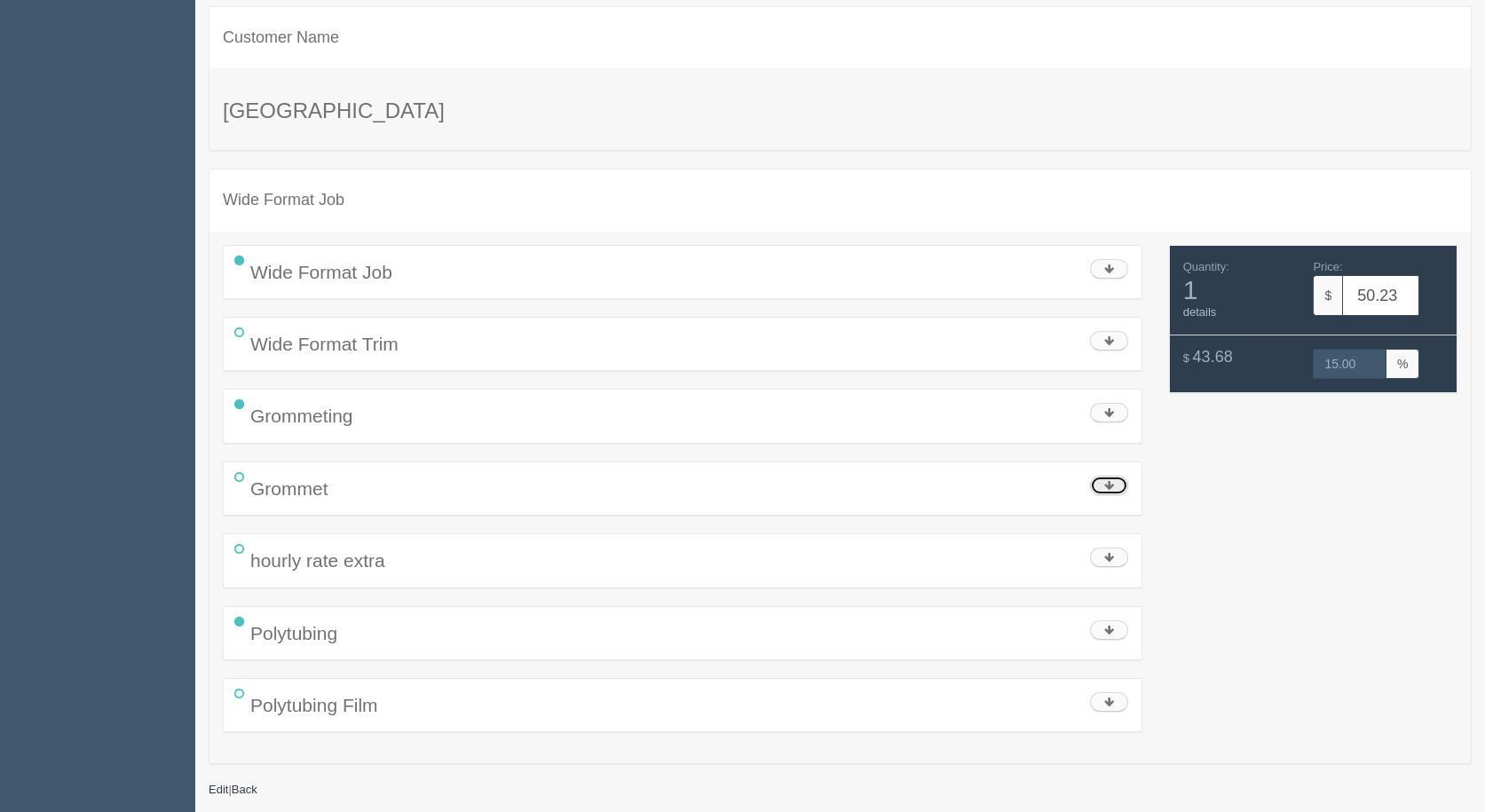
click at [1108, 477] on link at bounding box center [1109, 485] width 38 height 20
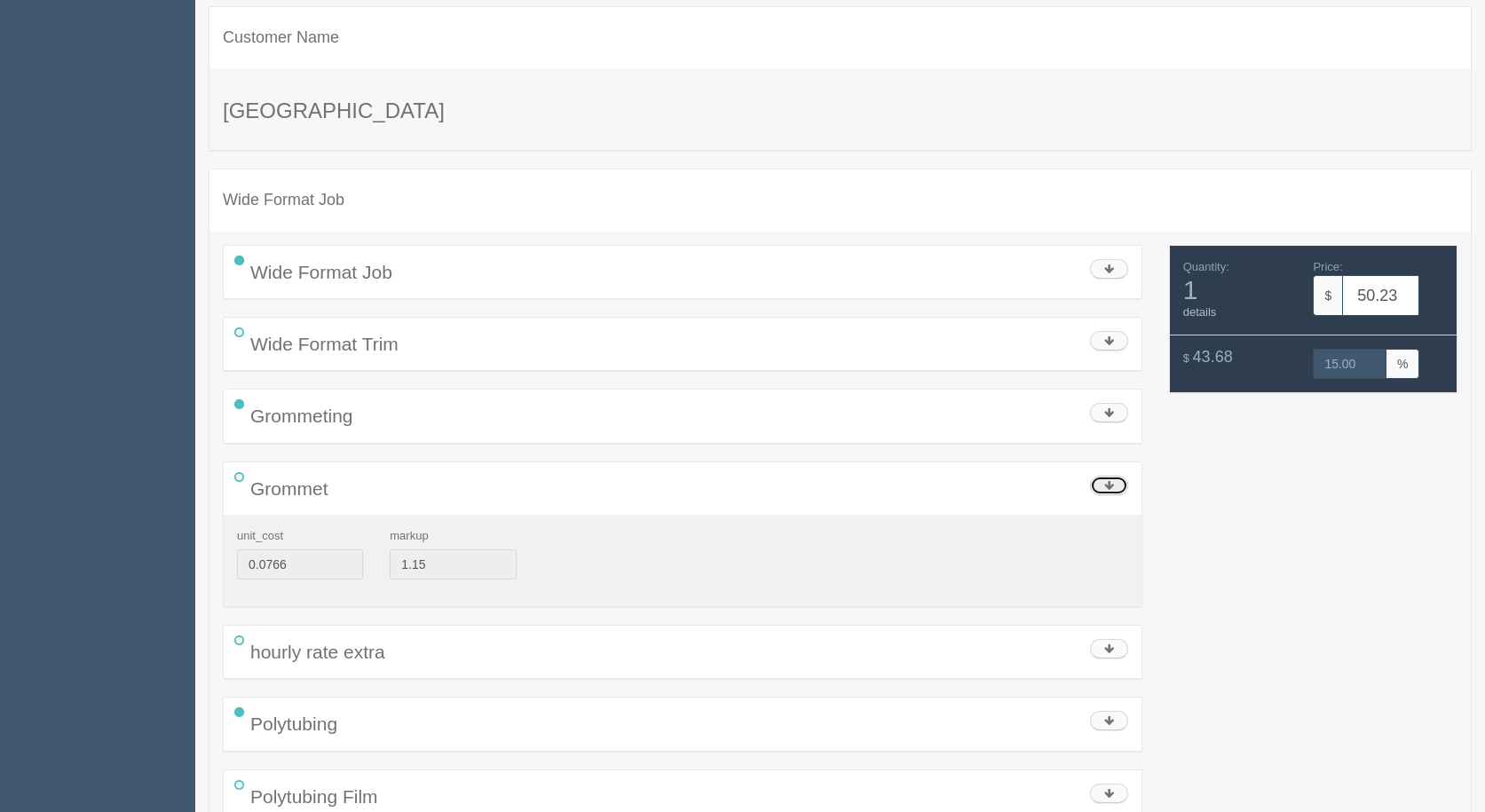
click at [1108, 478] on link at bounding box center [1109, 485] width 38 height 20
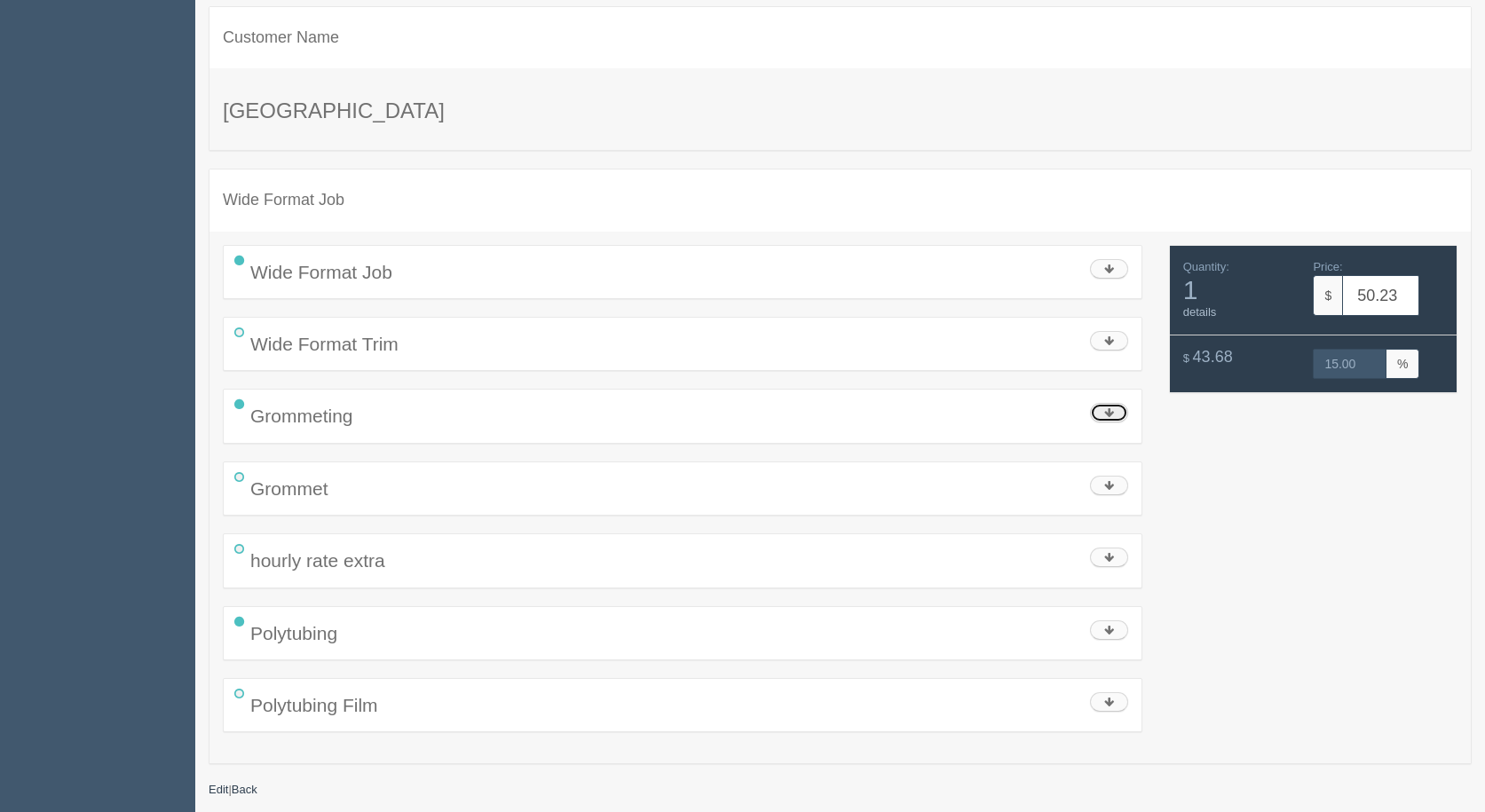
click at [1111, 417] on icon at bounding box center [1109, 413] width 10 height 11
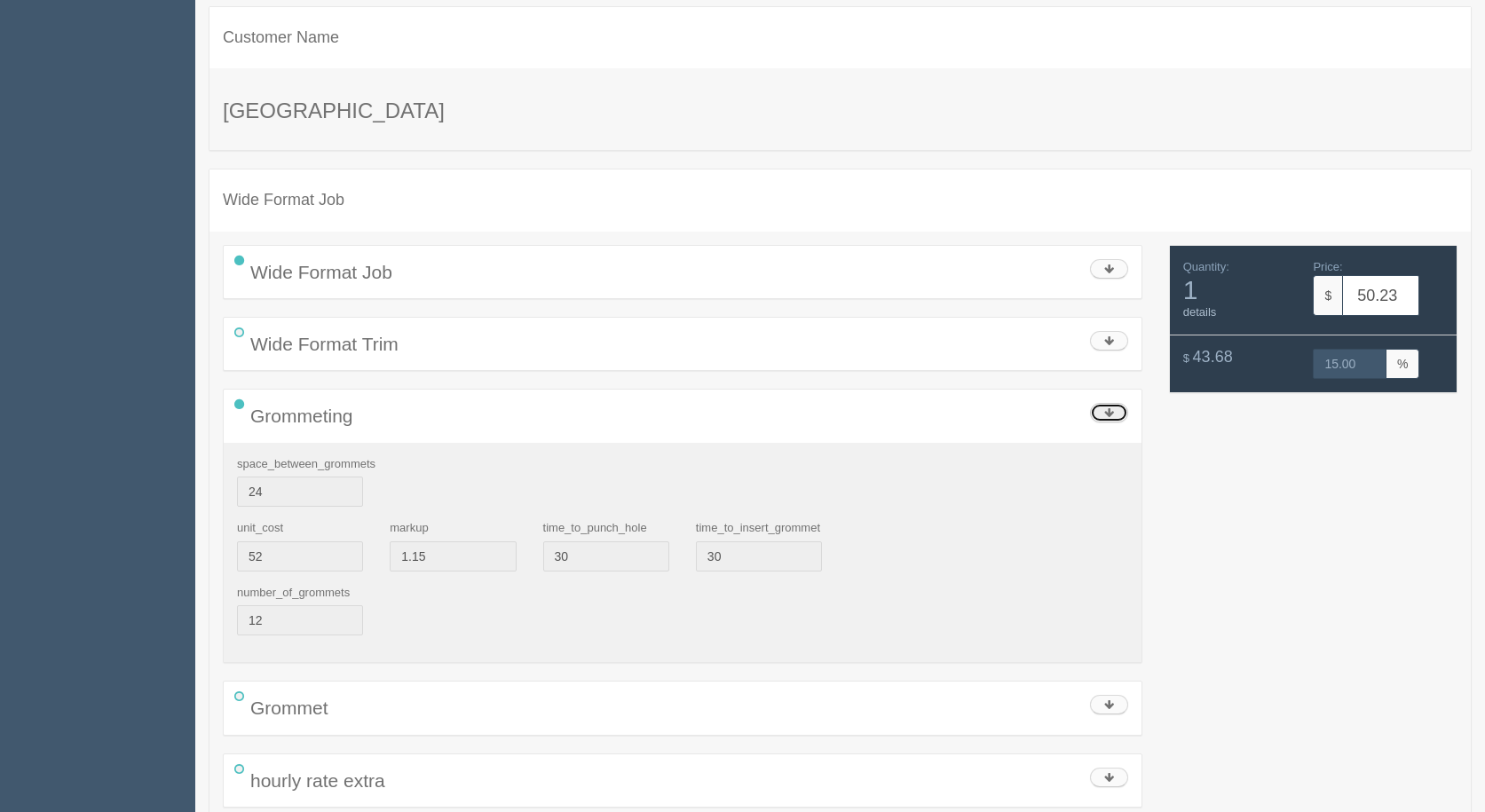
click at [1111, 417] on icon at bounding box center [1109, 413] width 10 height 11
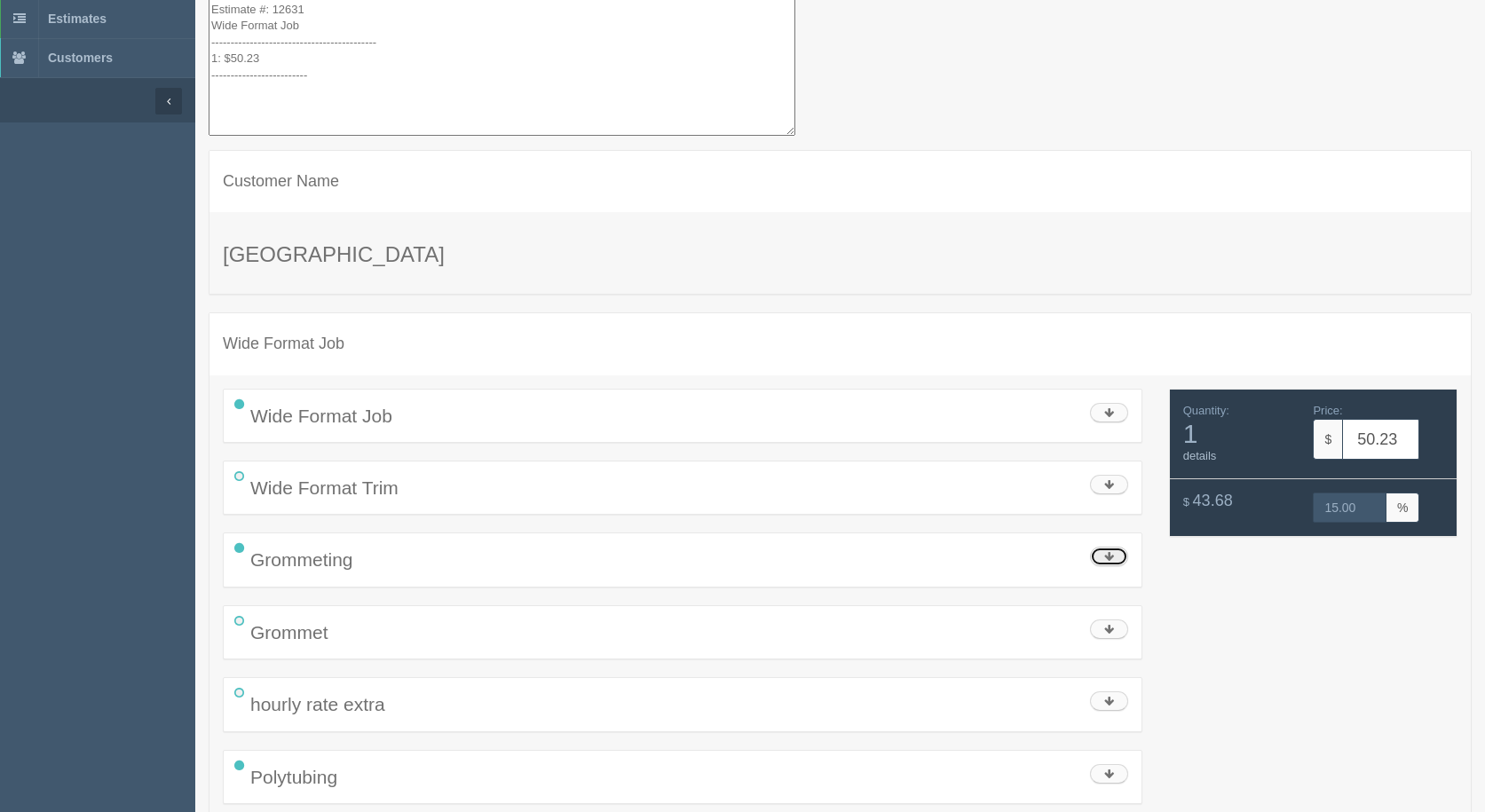
scroll to position [0, 0]
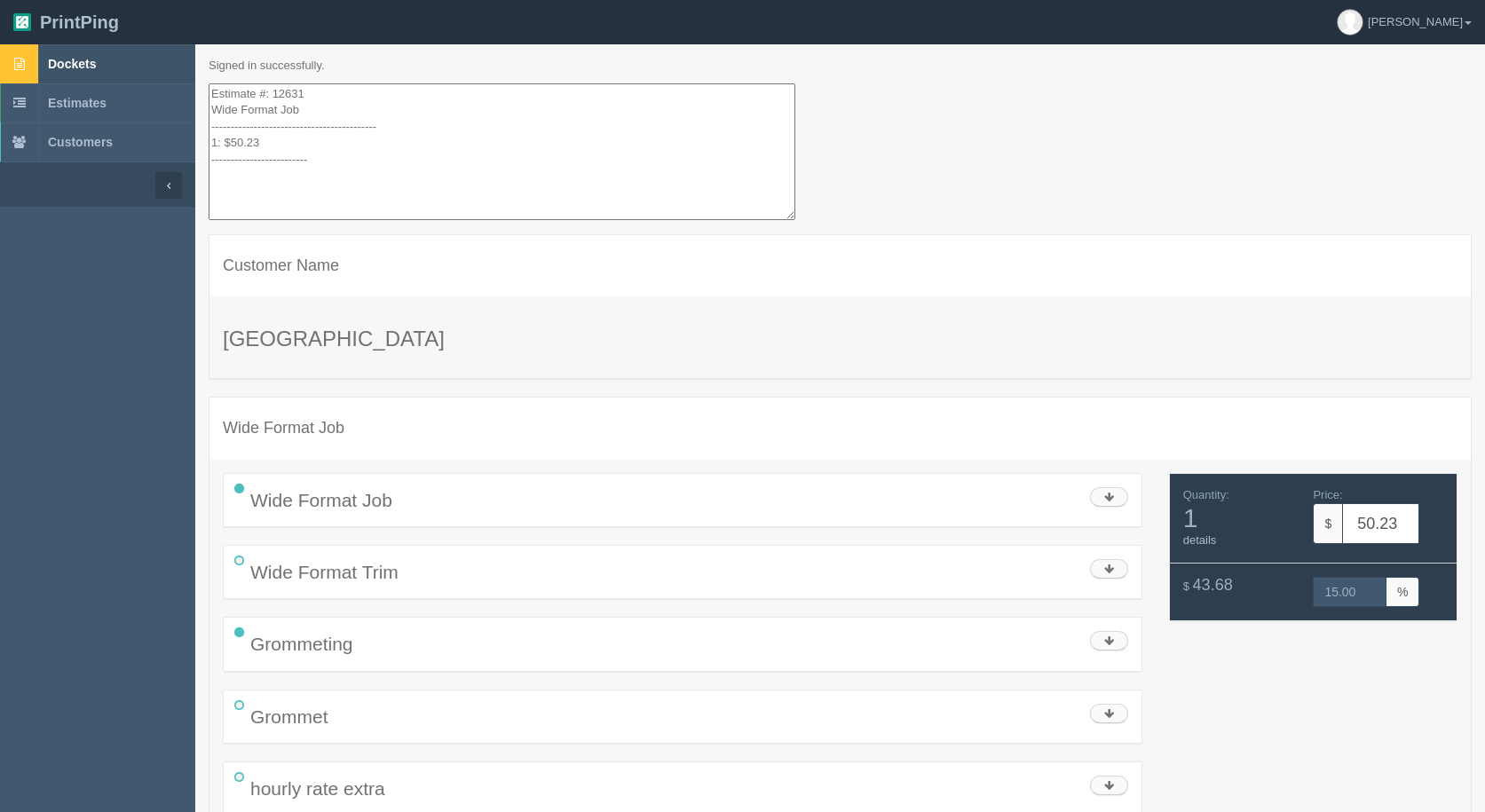
drag, startPoint x: 321, startPoint y: 176, endPoint x: 147, endPoint y: 59, distance: 209.7
click at [147, 59] on section "Dockets Estimates Customers" at bounding box center [742, 542] width 1485 height 996
